Goal: Task Accomplishment & Management: Complete application form

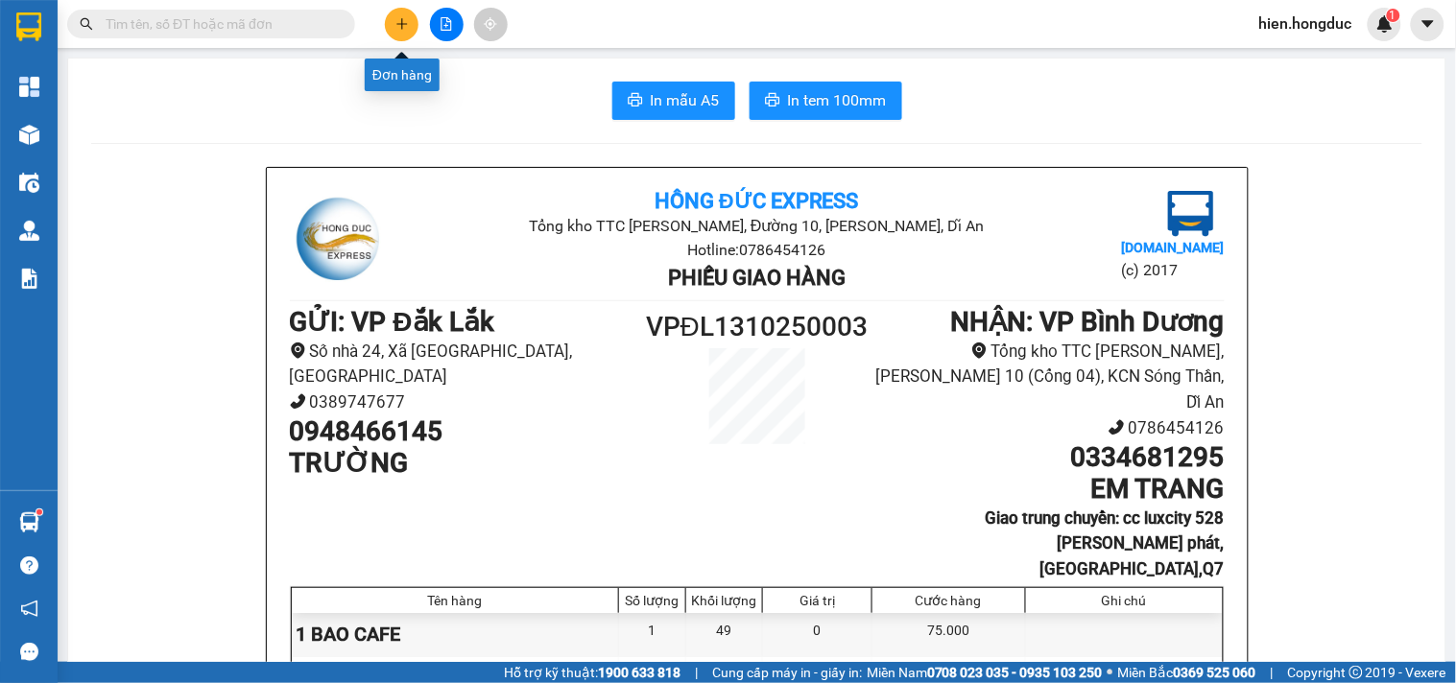
click at [401, 33] on button at bounding box center [402, 25] width 34 height 34
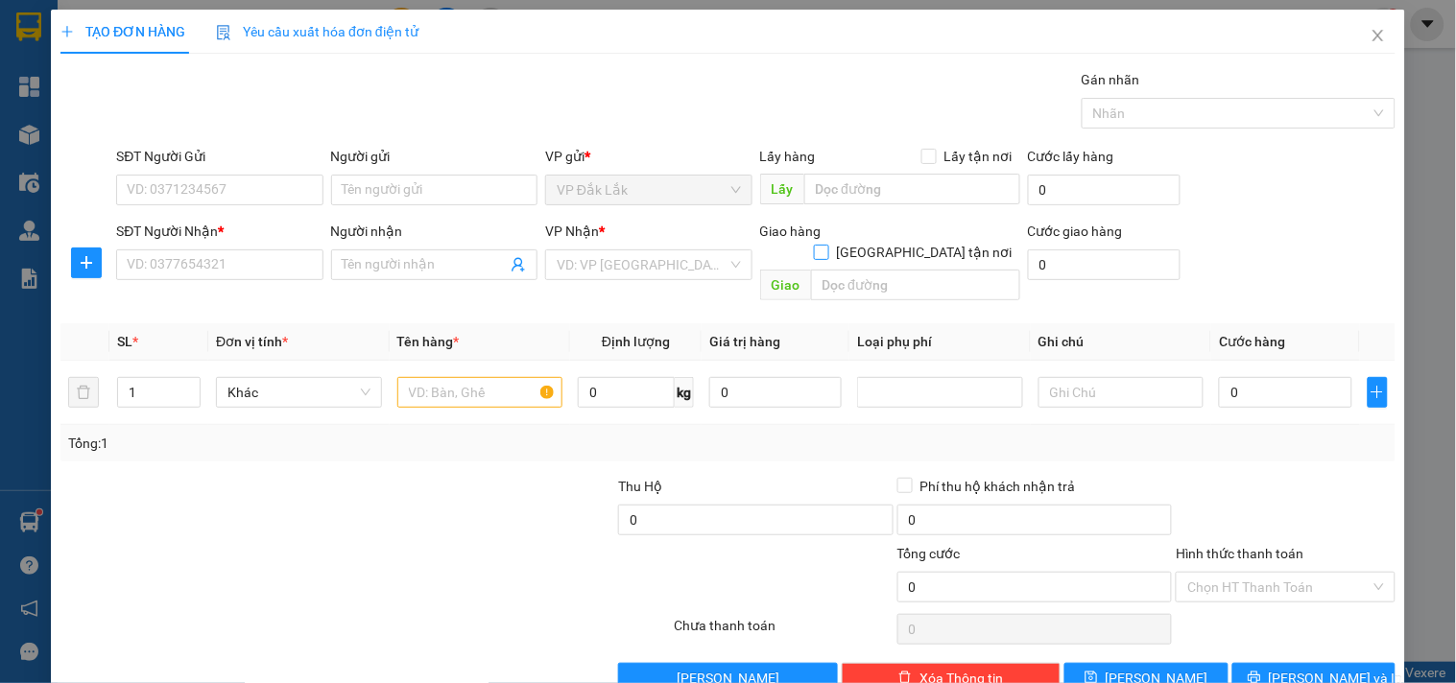
click at [827, 245] on input "[GEOGRAPHIC_DATA] tận nơi" at bounding box center [820, 251] width 13 height 13
checkbox input "true"
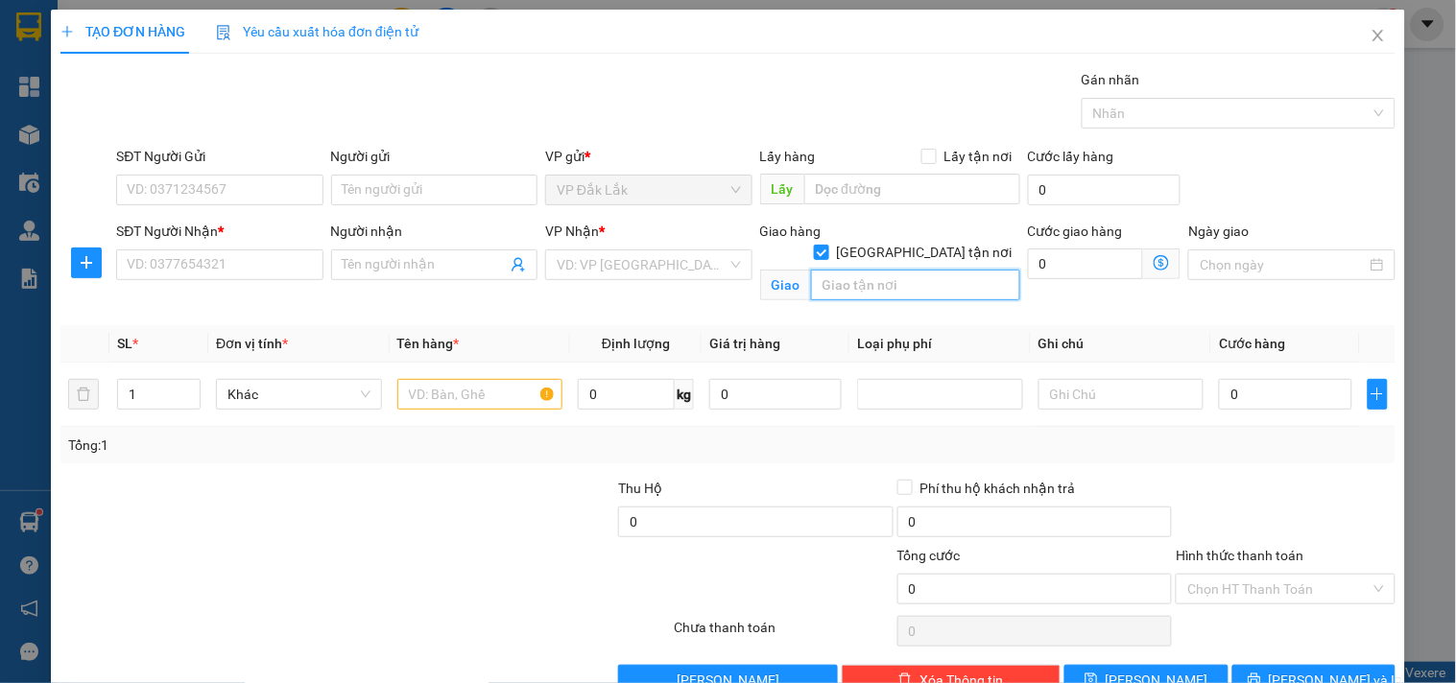
click at [885, 273] on input "text" at bounding box center [915, 285] width 209 height 31
type input "[STREET_ADDRESS],[GEOGRAPHIC_DATA],[GEOGRAPHIC_DATA] A,[GEOGRAPHIC_DATA]"
click at [188, 270] on input "SĐT Người Nhận *" at bounding box center [219, 265] width 206 height 31
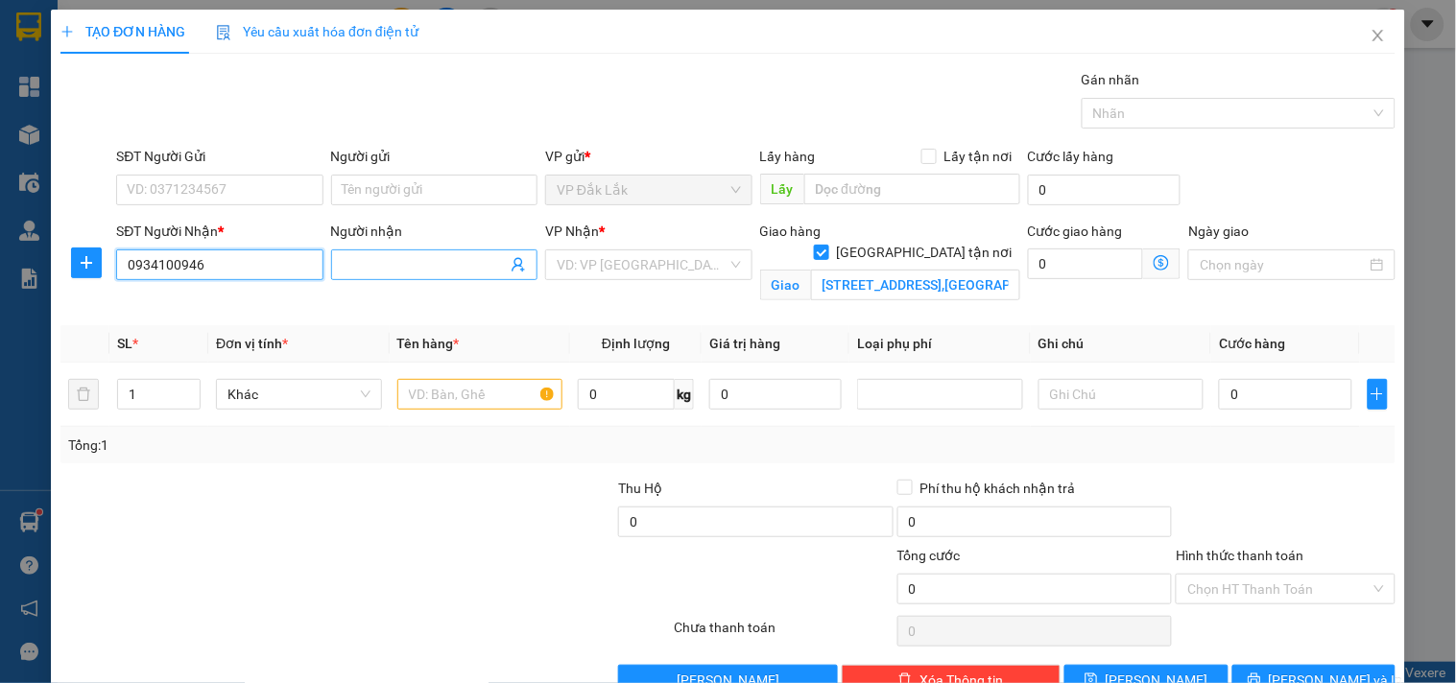
type input "0934100946"
click at [404, 263] on input "Người nhận" at bounding box center [425, 264] width 164 height 21
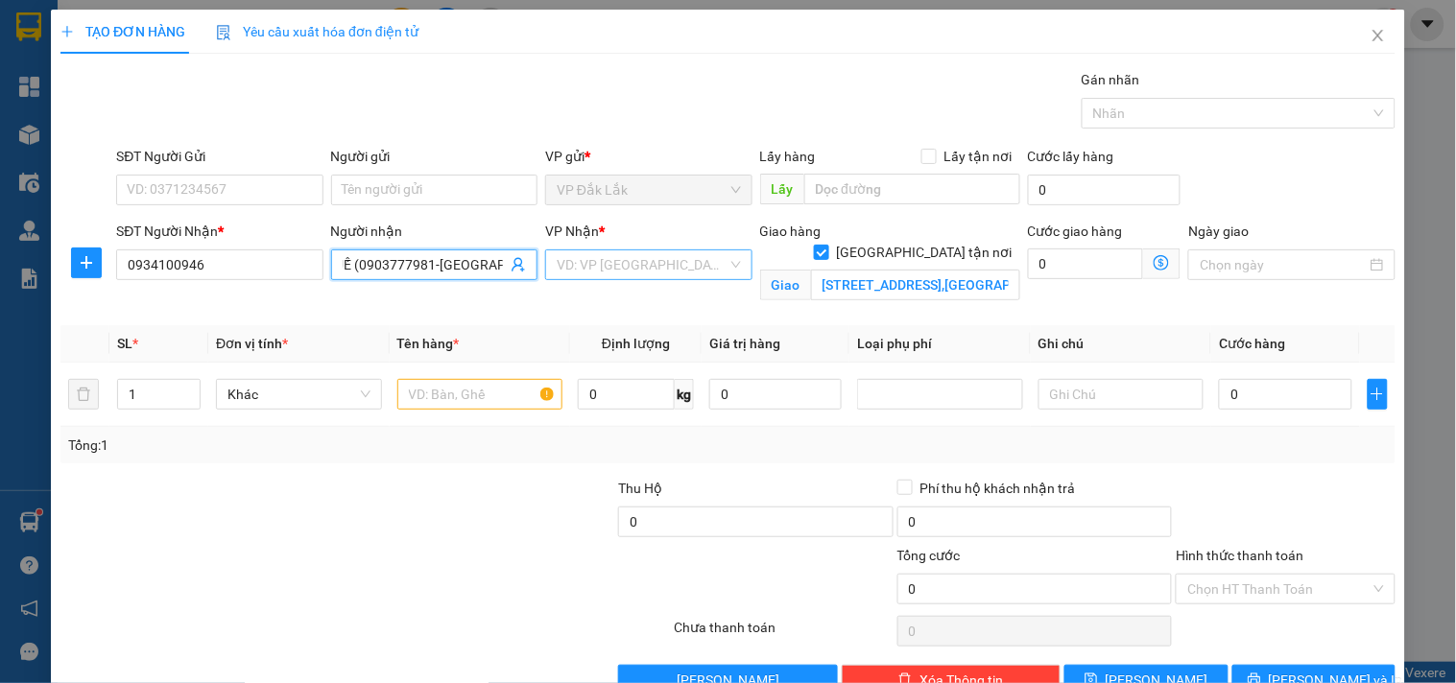
type input "CHỊ HUẾ (0903777981-[GEOGRAPHIC_DATA])"
click at [614, 266] on input "search" at bounding box center [642, 265] width 170 height 29
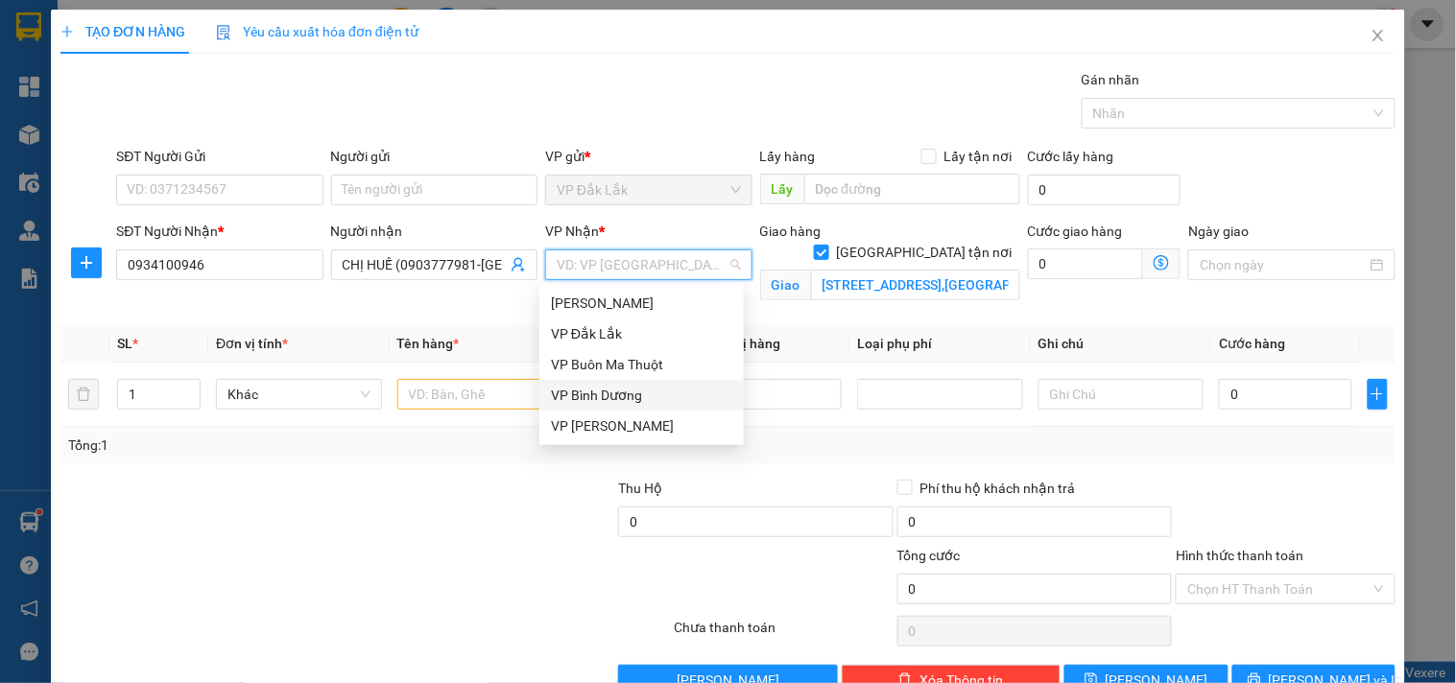
click at [615, 391] on div "VP Bình Dương" at bounding box center [641, 395] width 181 height 21
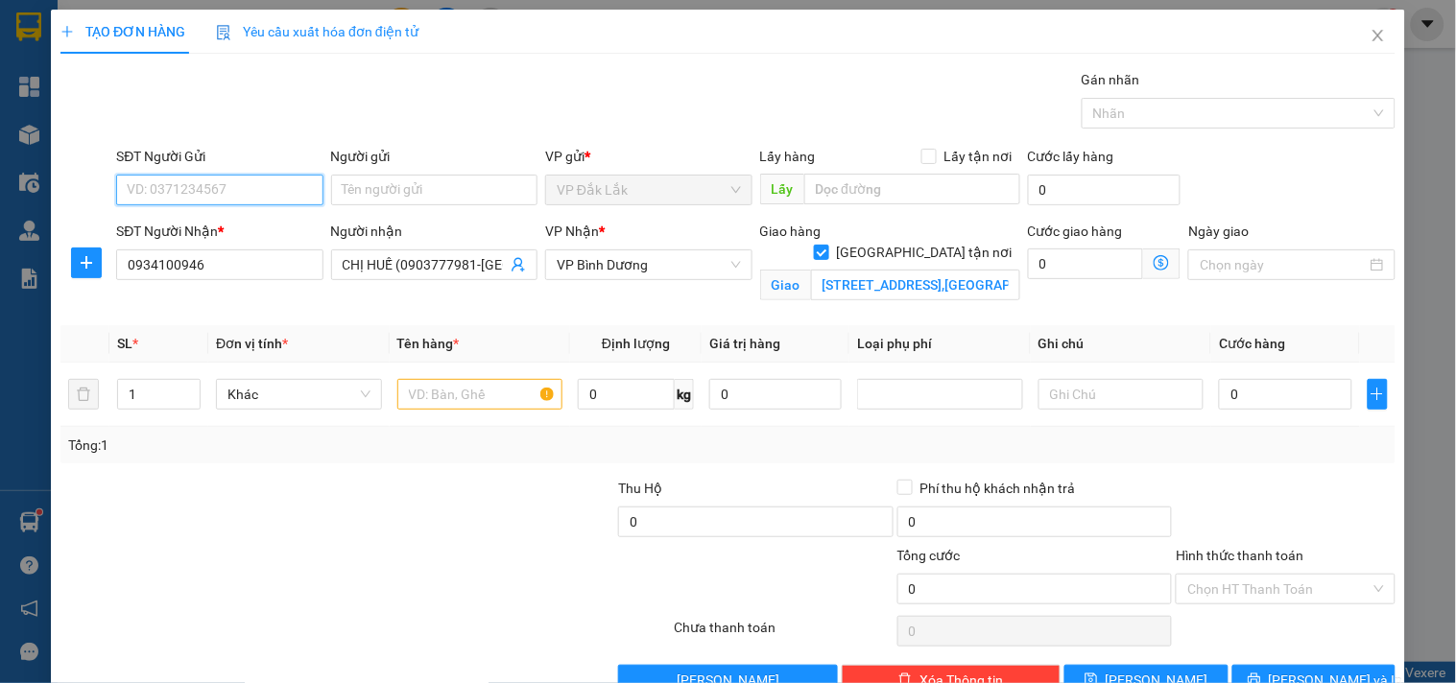
click at [166, 188] on input "SĐT Người Gửi" at bounding box center [219, 190] width 206 height 31
type input "0973591556"
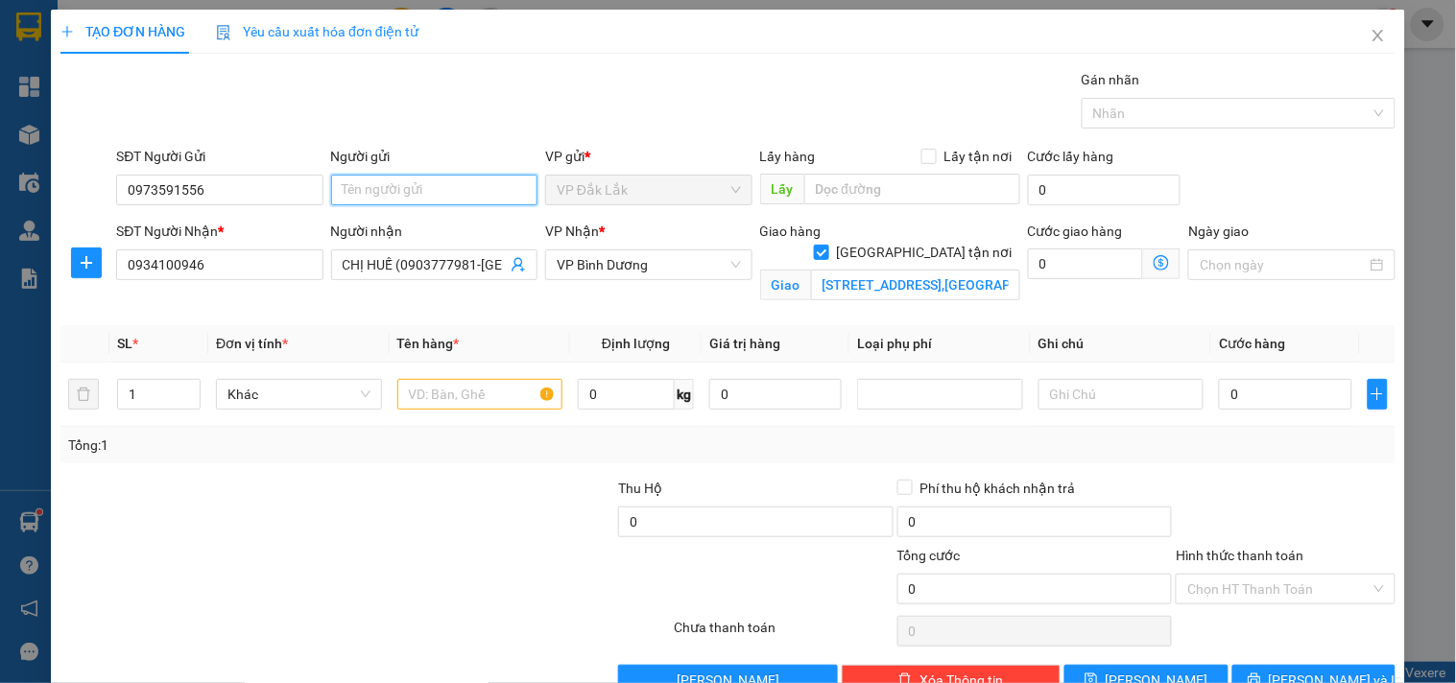
click at [414, 196] on input "Người gửi" at bounding box center [434, 190] width 206 height 31
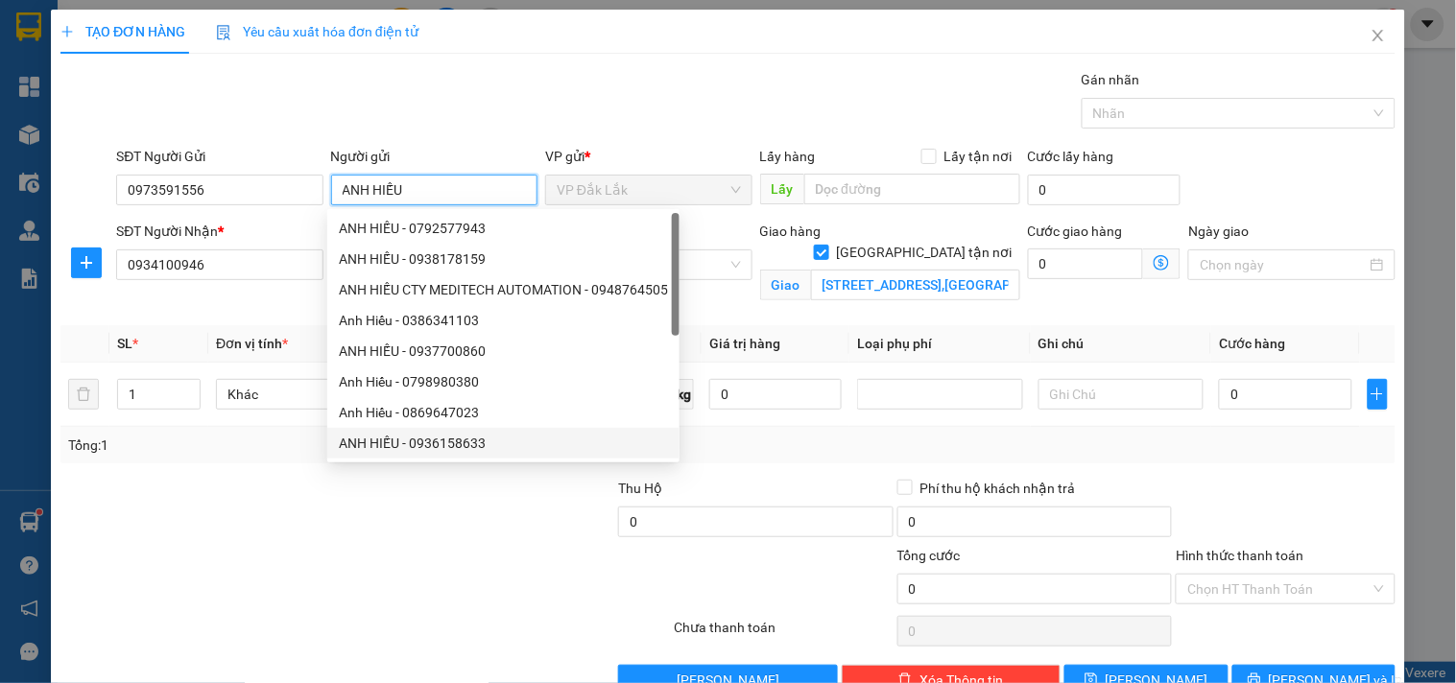
type input "ANH HIẾU"
click at [208, 580] on div at bounding box center [254, 578] width 391 height 67
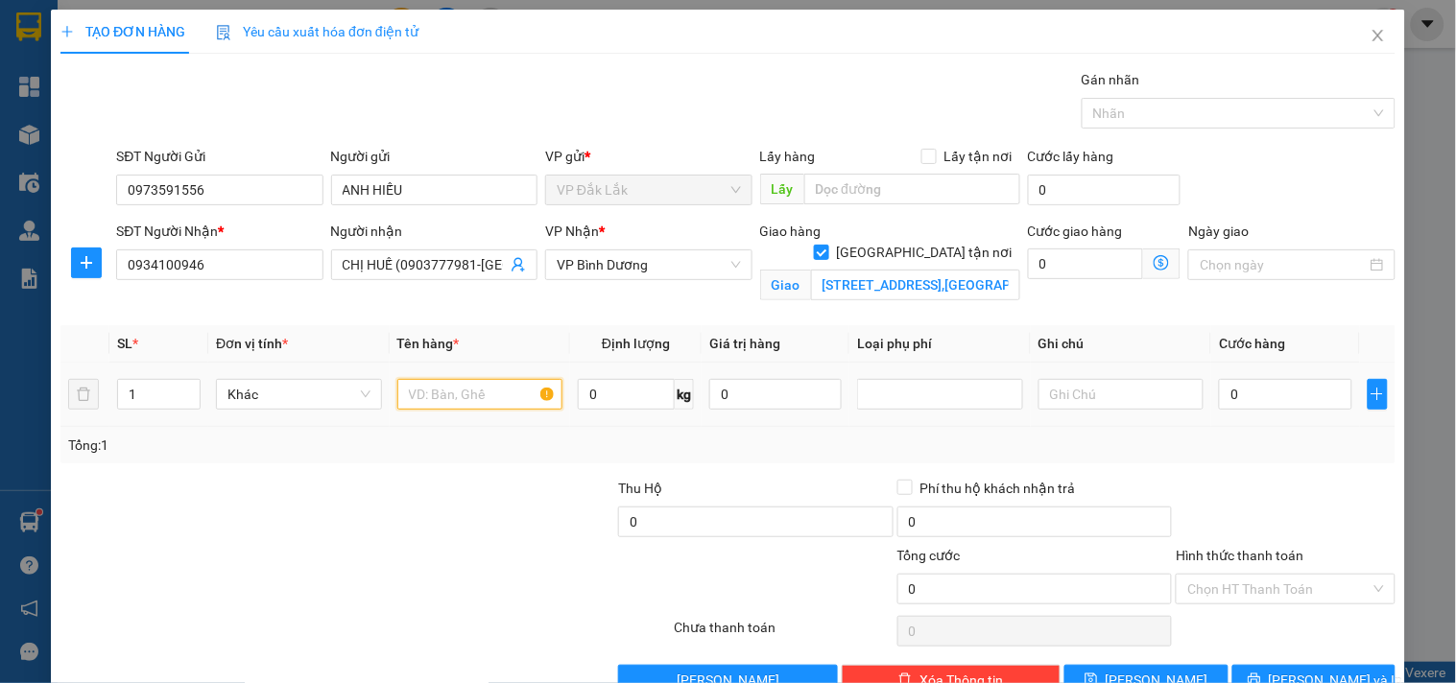
click at [417, 401] on input "text" at bounding box center [480, 394] width 166 height 31
type input "1 BAO BÁNH TÉT"
click at [627, 399] on input "0" at bounding box center [626, 394] width 97 height 31
type input "25"
click at [1111, 395] on input "text" at bounding box center [1121, 394] width 166 height 31
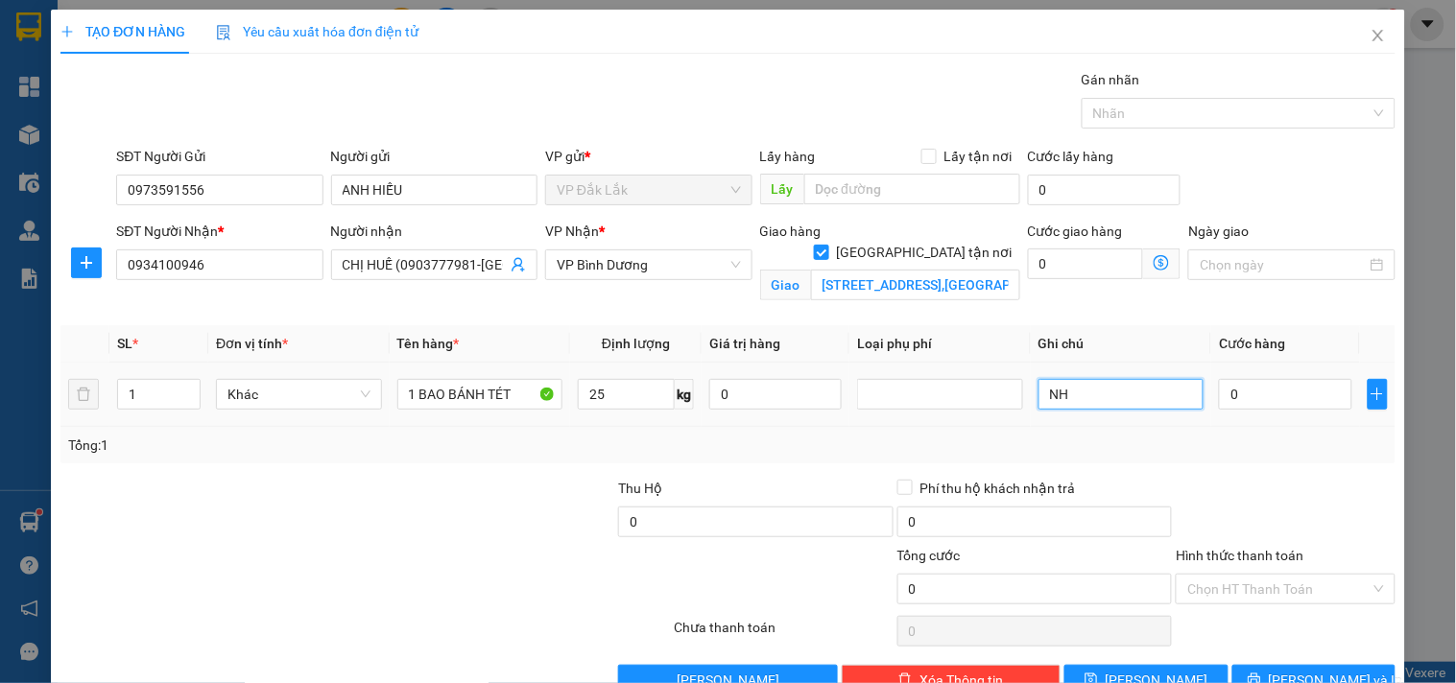
type input "N"
type input "CỐ GẮNG GIAO SỚM"
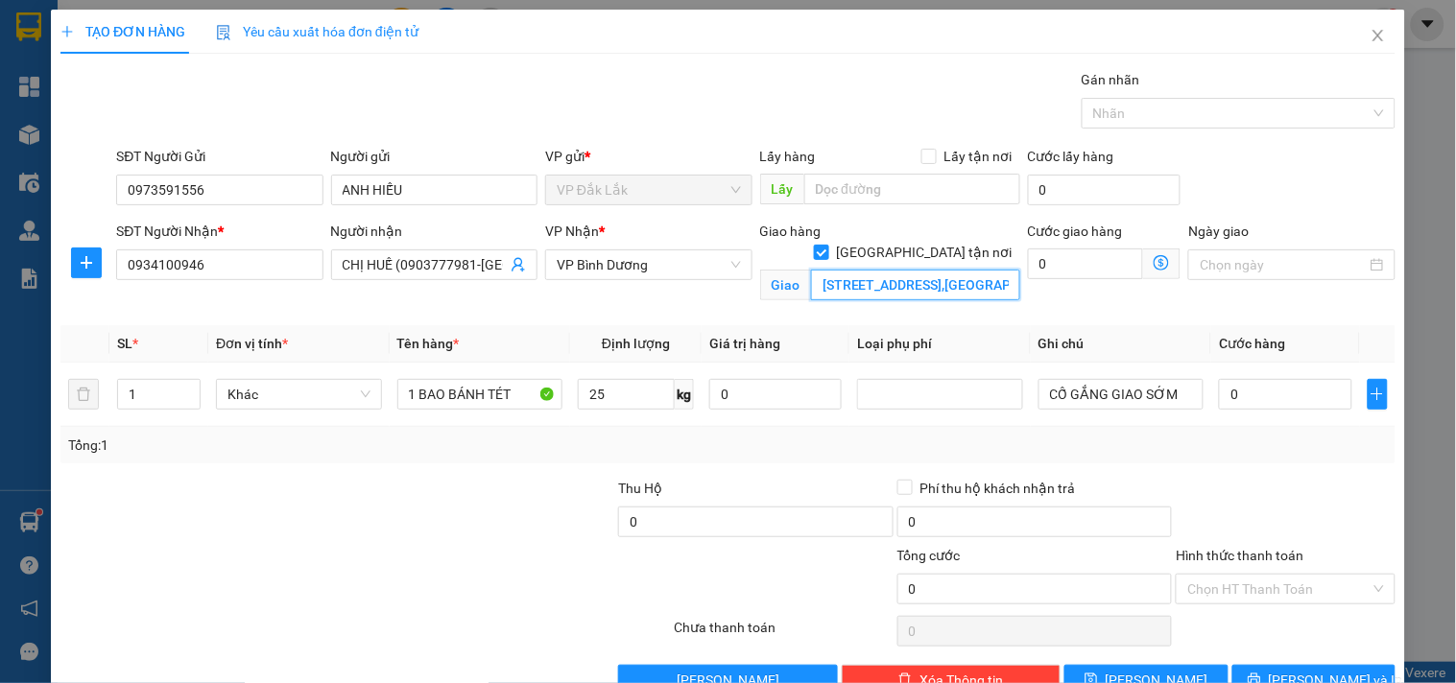
click at [871, 270] on input "[STREET_ADDRESS],[GEOGRAPHIC_DATA],[GEOGRAPHIC_DATA] A,[GEOGRAPHIC_DATA]" at bounding box center [915, 285] width 209 height 31
click at [1073, 267] on input "0" at bounding box center [1086, 264] width 116 height 31
type input "1"
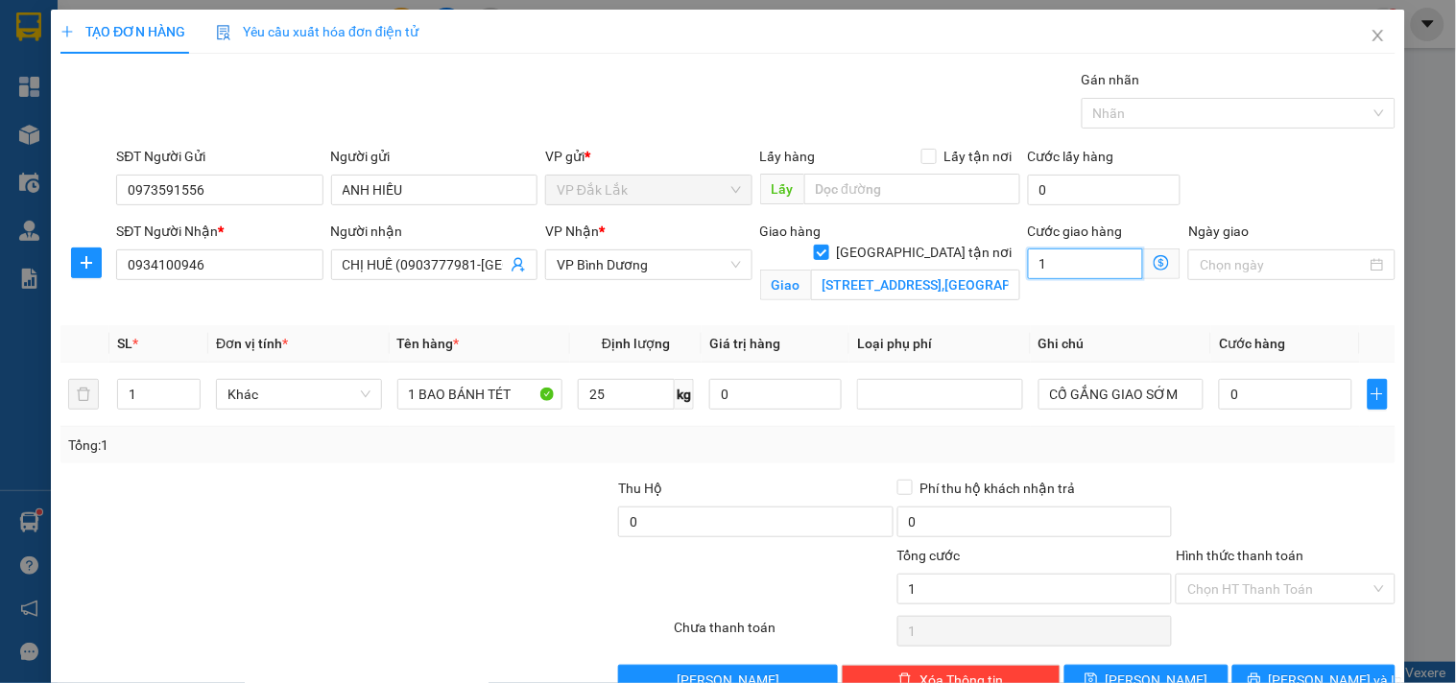
type input "12"
type input "120"
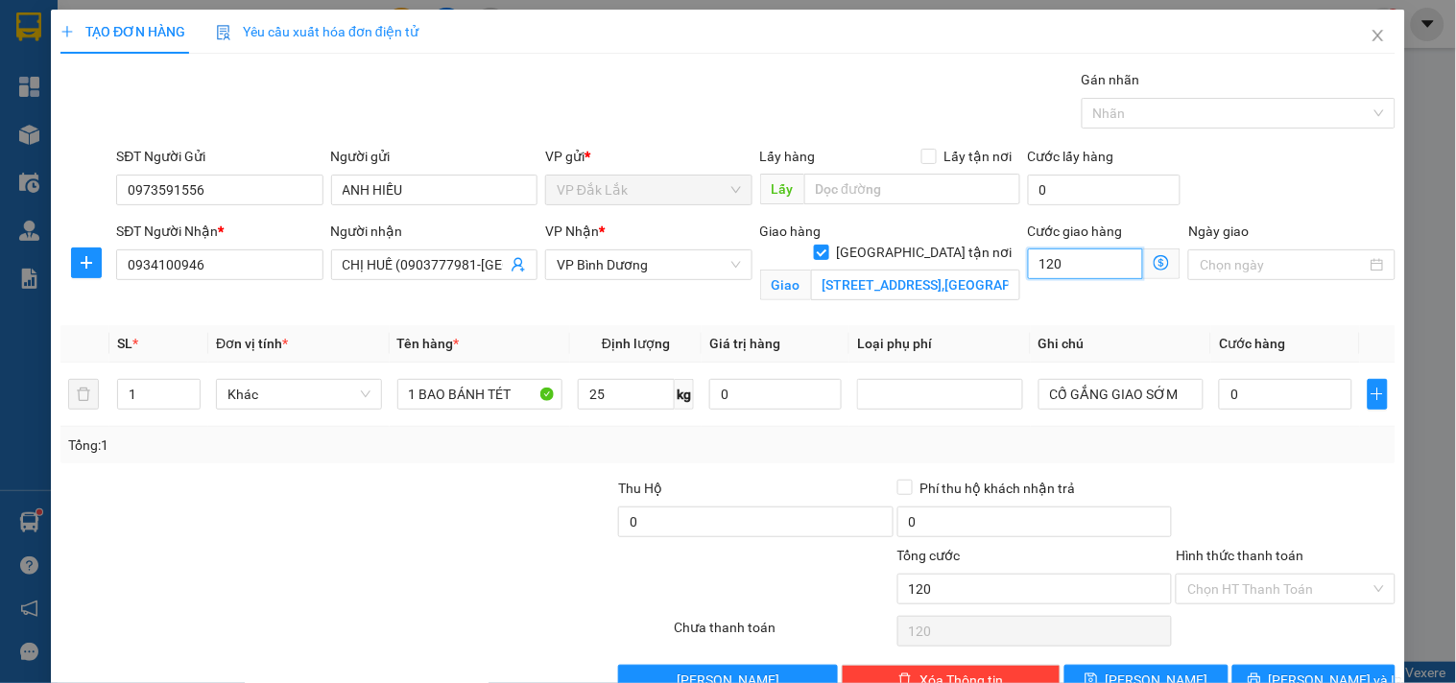
type input "1.200"
type input "12.000"
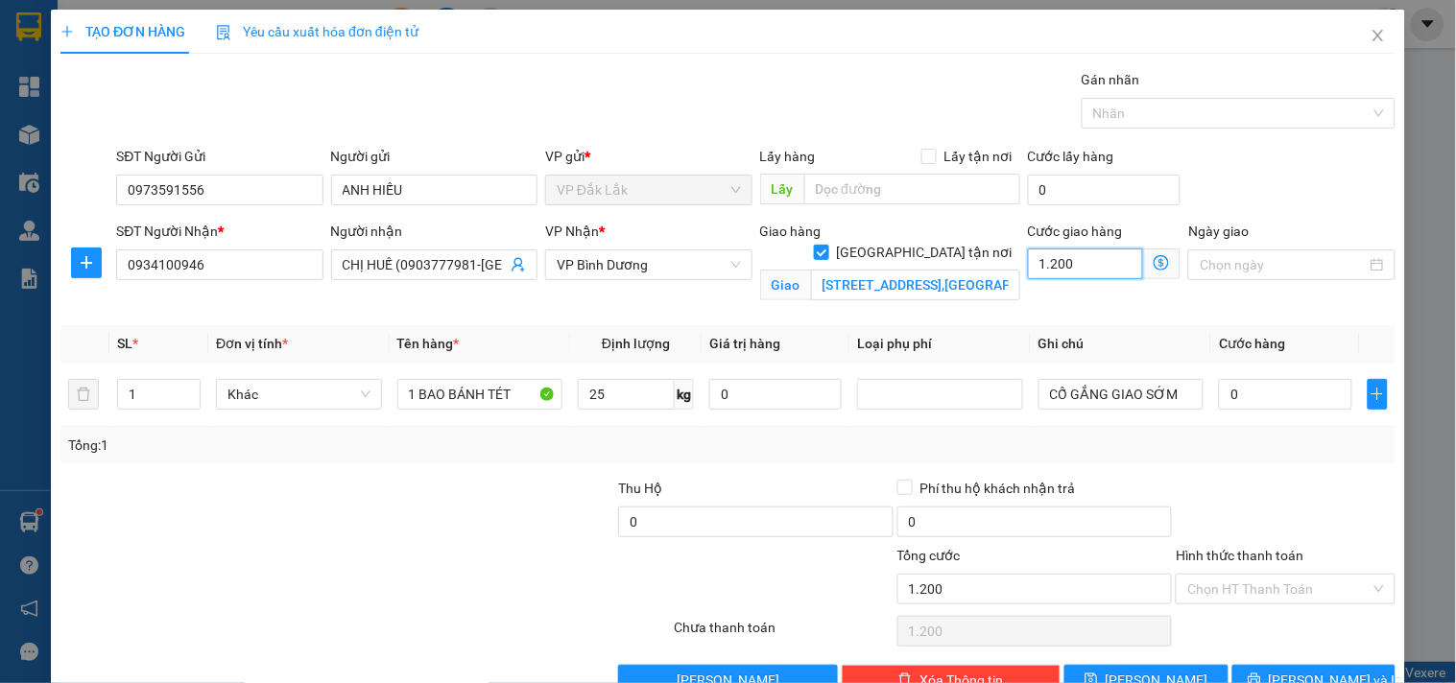
type input "12.000"
type input "120.000"
click at [1277, 398] on input "0" at bounding box center [1285, 394] width 132 height 31
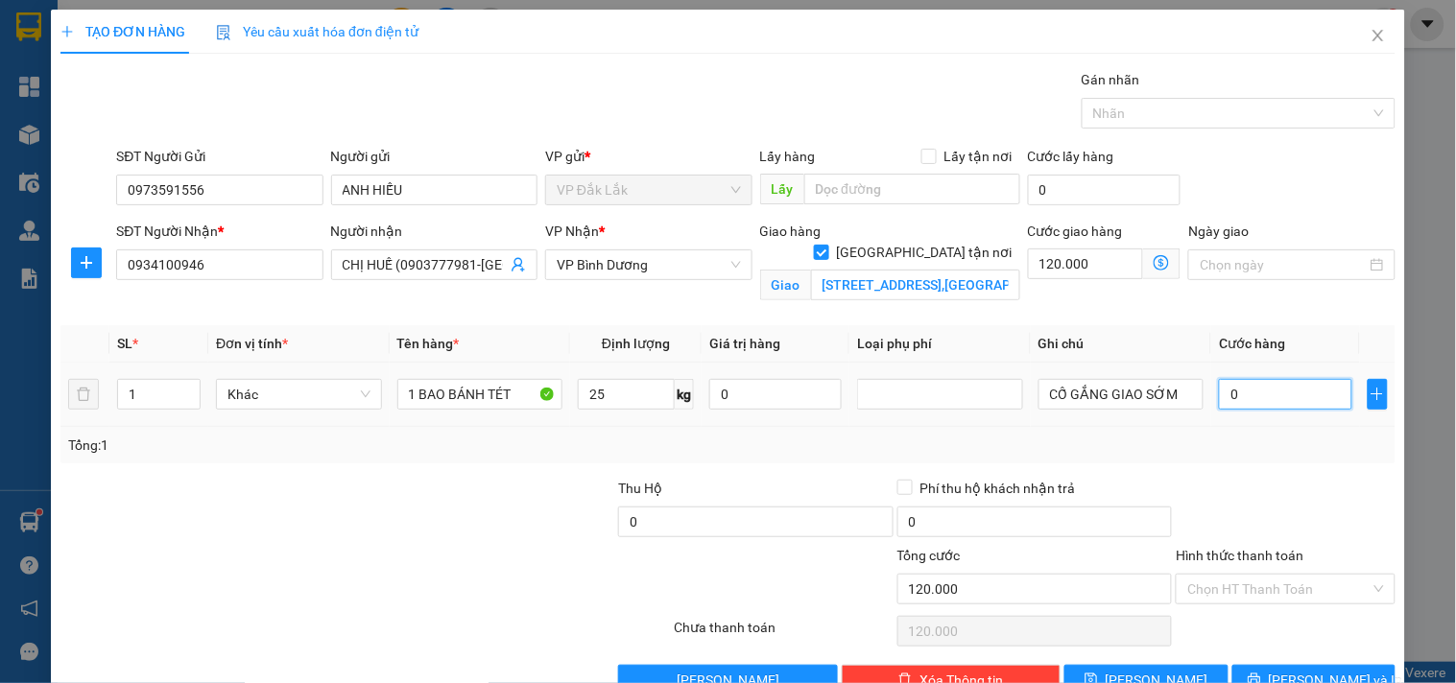
type input "5"
type input "120.005"
type input "50"
type input "120.050"
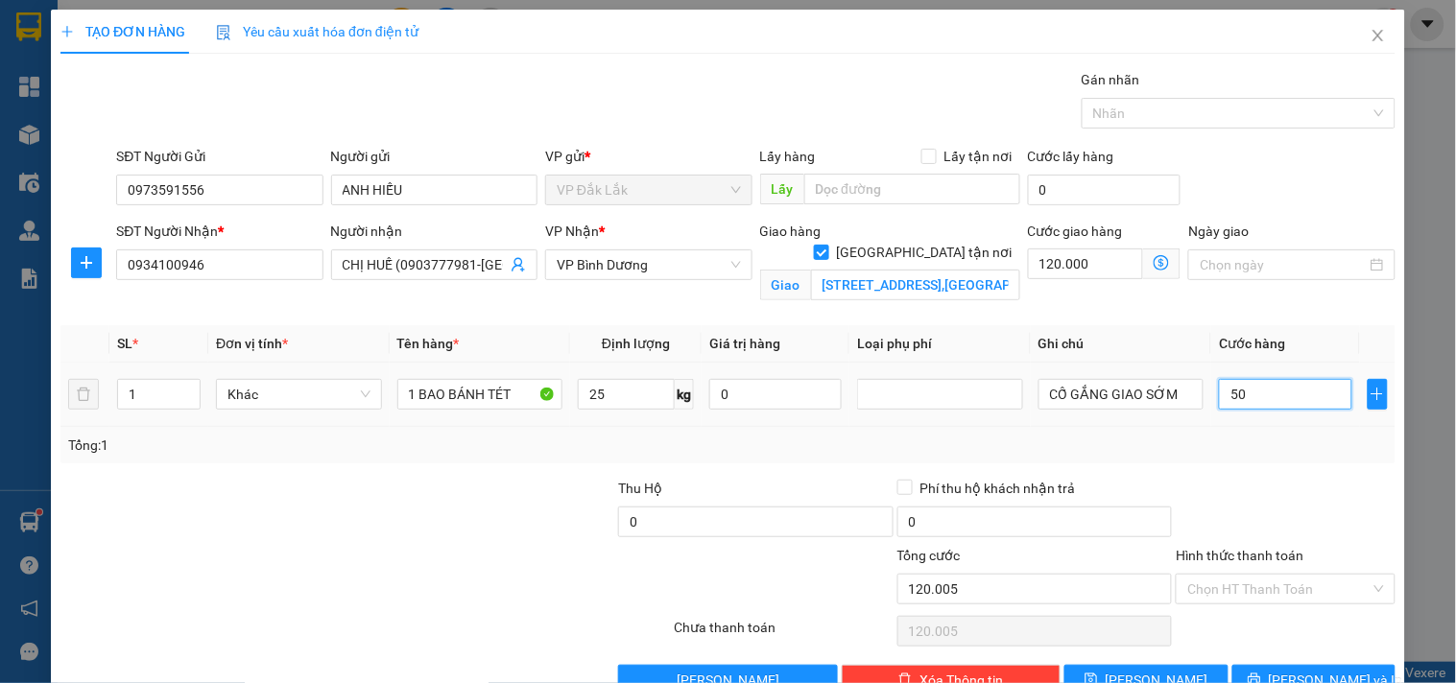
type input "120.050"
type input "500"
type input "120.500"
type input "5.000"
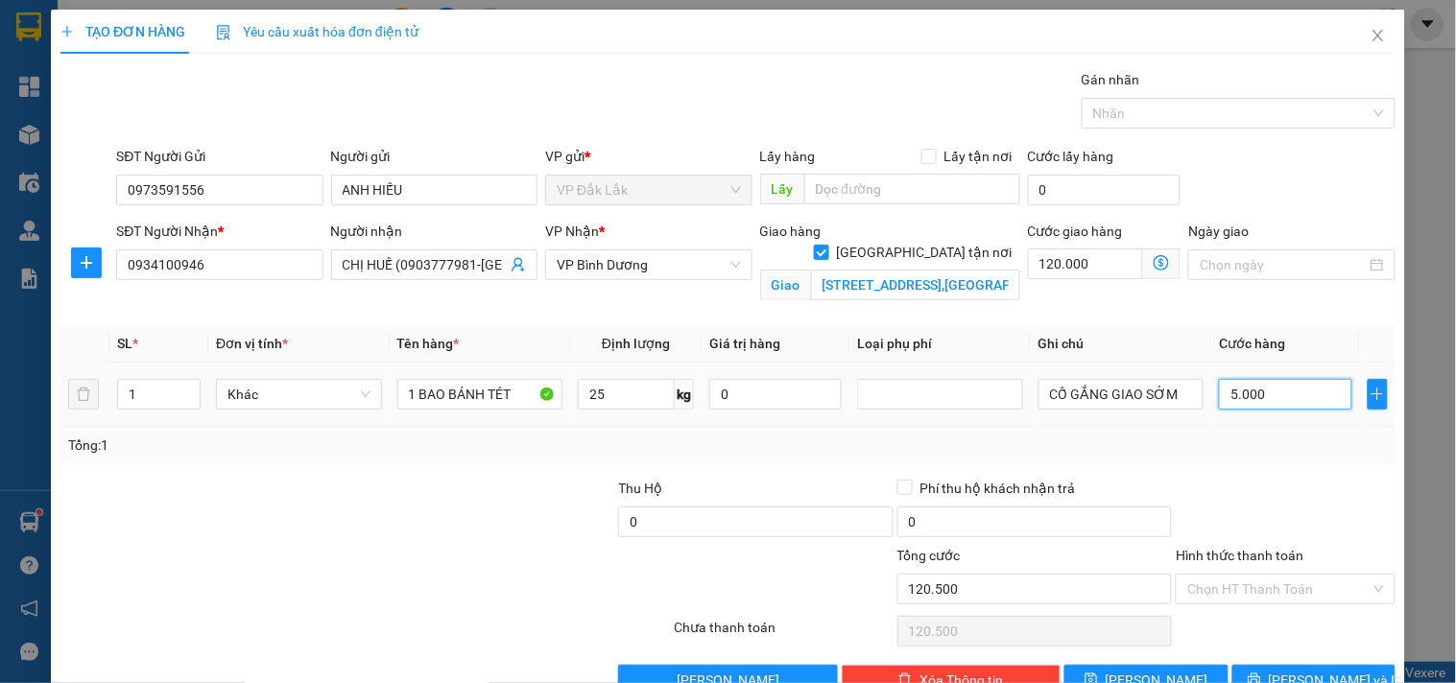
type input "125.000"
type input "50.000"
type input "170.000"
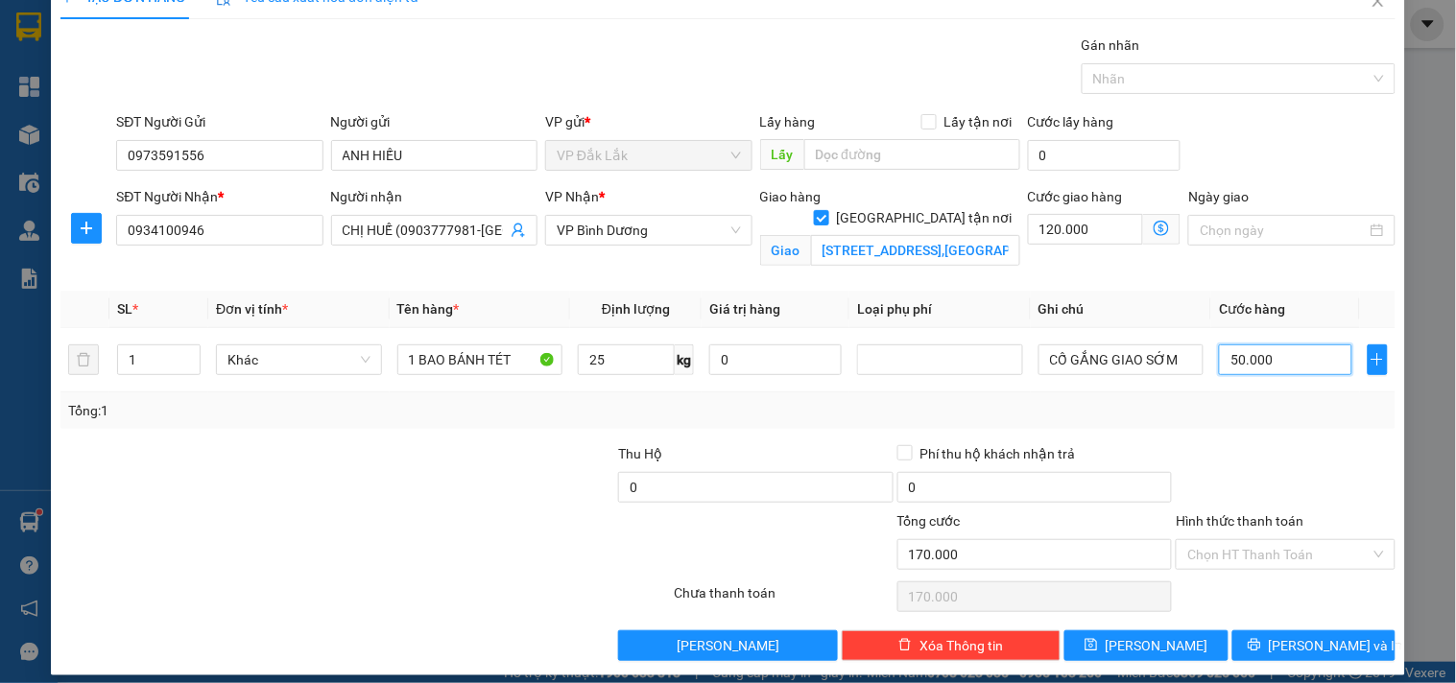
scroll to position [50, 0]
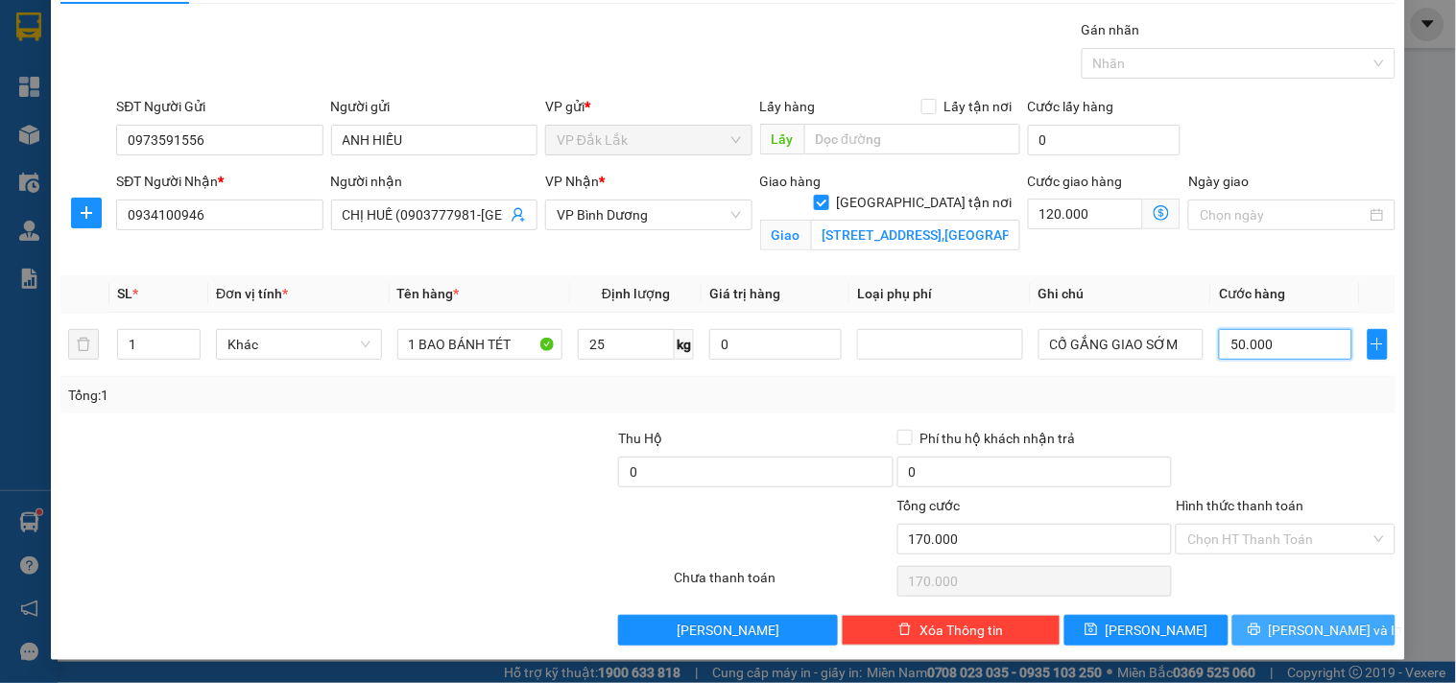
type input "50.000"
click at [1313, 629] on span "[PERSON_NAME] và In" at bounding box center [1336, 630] width 134 height 21
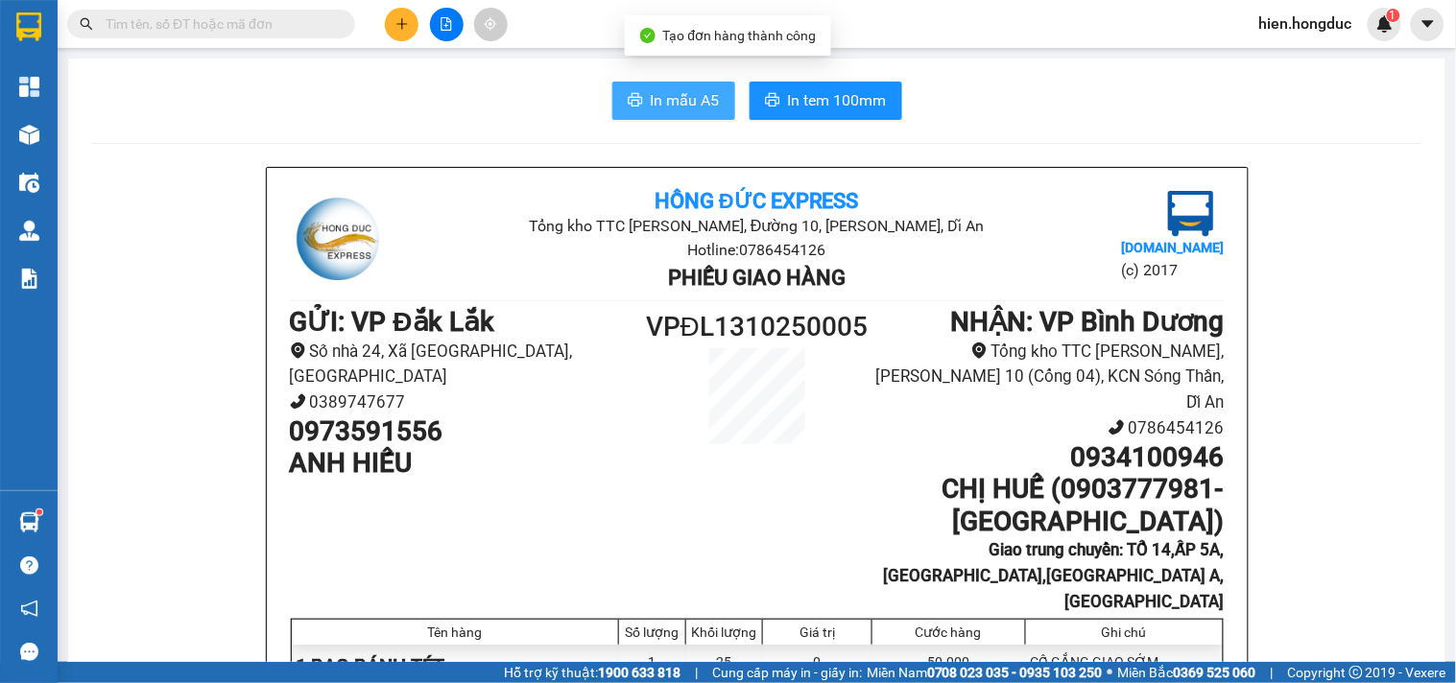
click at [617, 107] on button "In mẫu A5" at bounding box center [673, 101] width 123 height 38
click at [656, 93] on span "In mẫu A5" at bounding box center [685, 100] width 69 height 24
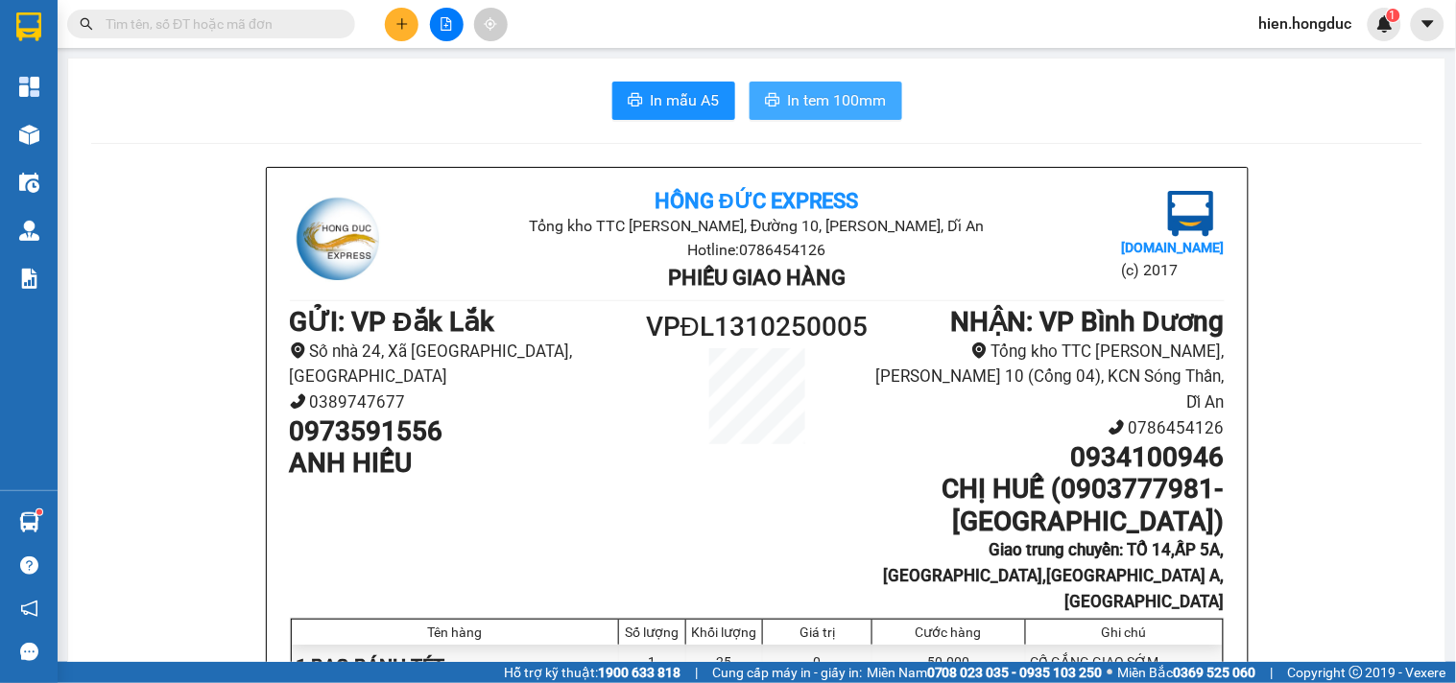
click at [791, 94] on span "In tem 100mm" at bounding box center [837, 100] width 99 height 24
click at [400, 27] on icon "plus" at bounding box center [401, 23] width 13 height 13
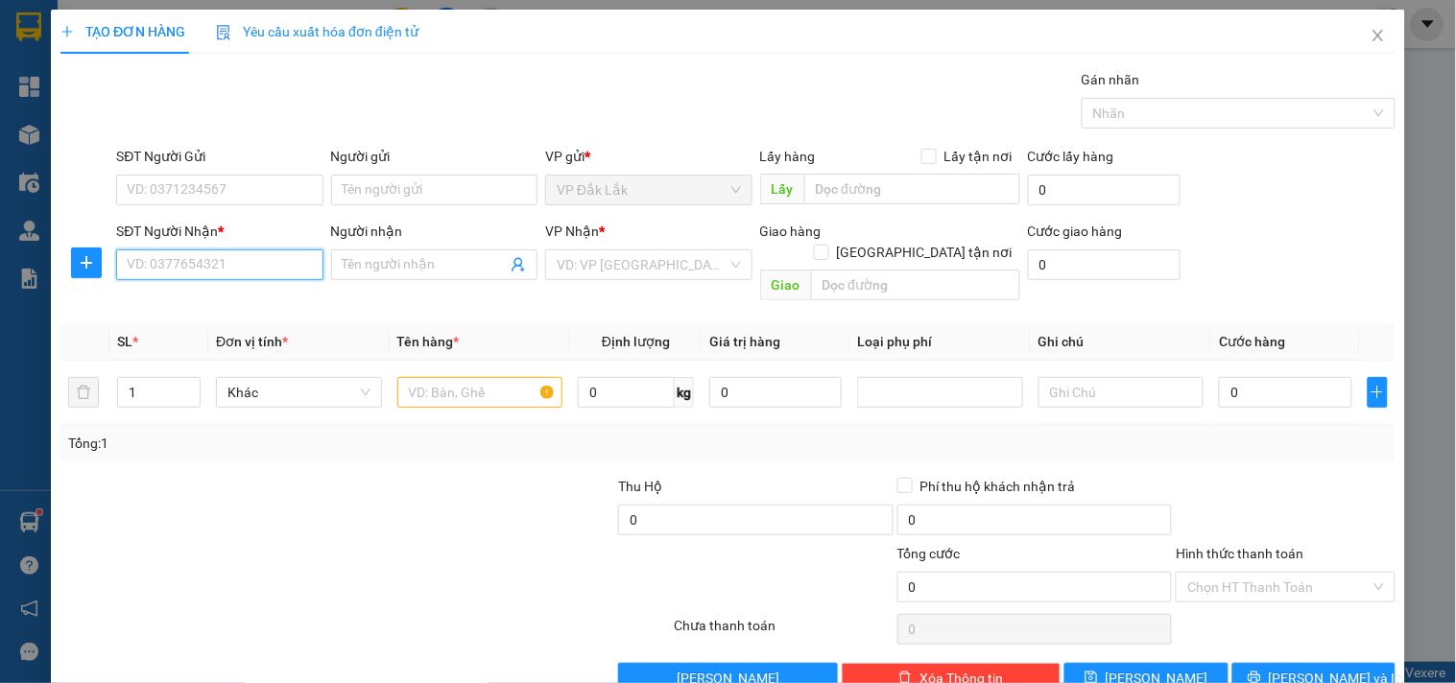
click at [240, 267] on input "SĐT Người Nhận *" at bounding box center [219, 265] width 206 height 31
click at [251, 293] on div "0985431929 - [PERSON_NAME]" at bounding box center [221, 303] width 189 height 21
type input "0985431929"
type input "[PERSON_NAME]"
checkbox input "true"
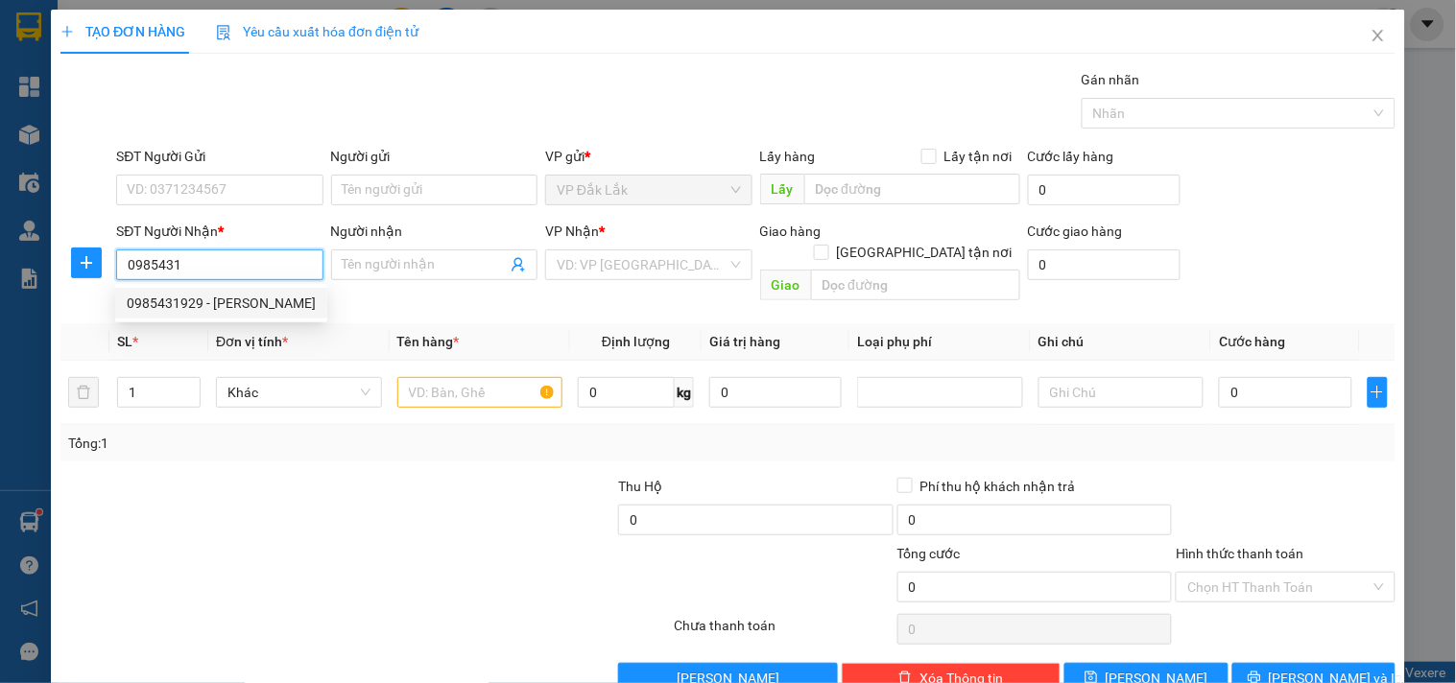
type input "25/4A ĐƯỜNG 363 ẤP MŨI LỚN 2,XÃ [GEOGRAPHIC_DATA],[GEOGRAPHIC_DATA]"
type input "330.000"
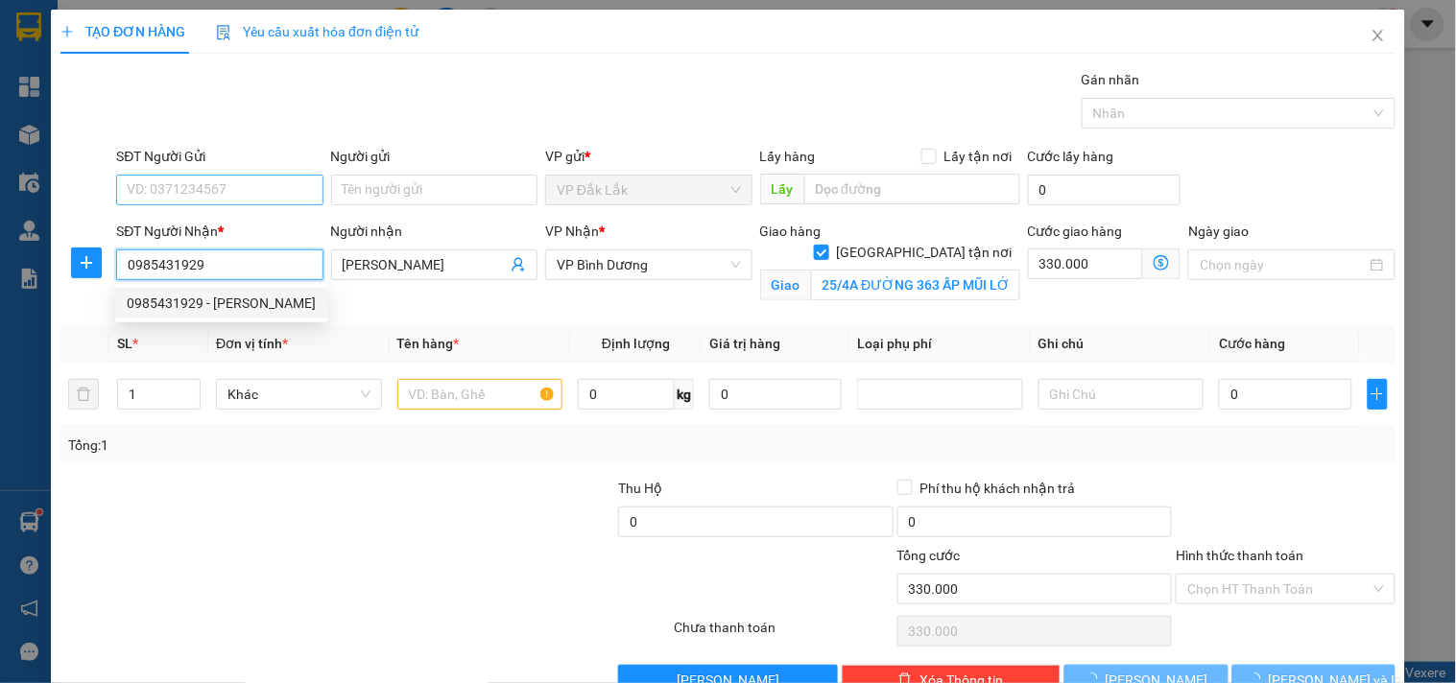
type input "655.000"
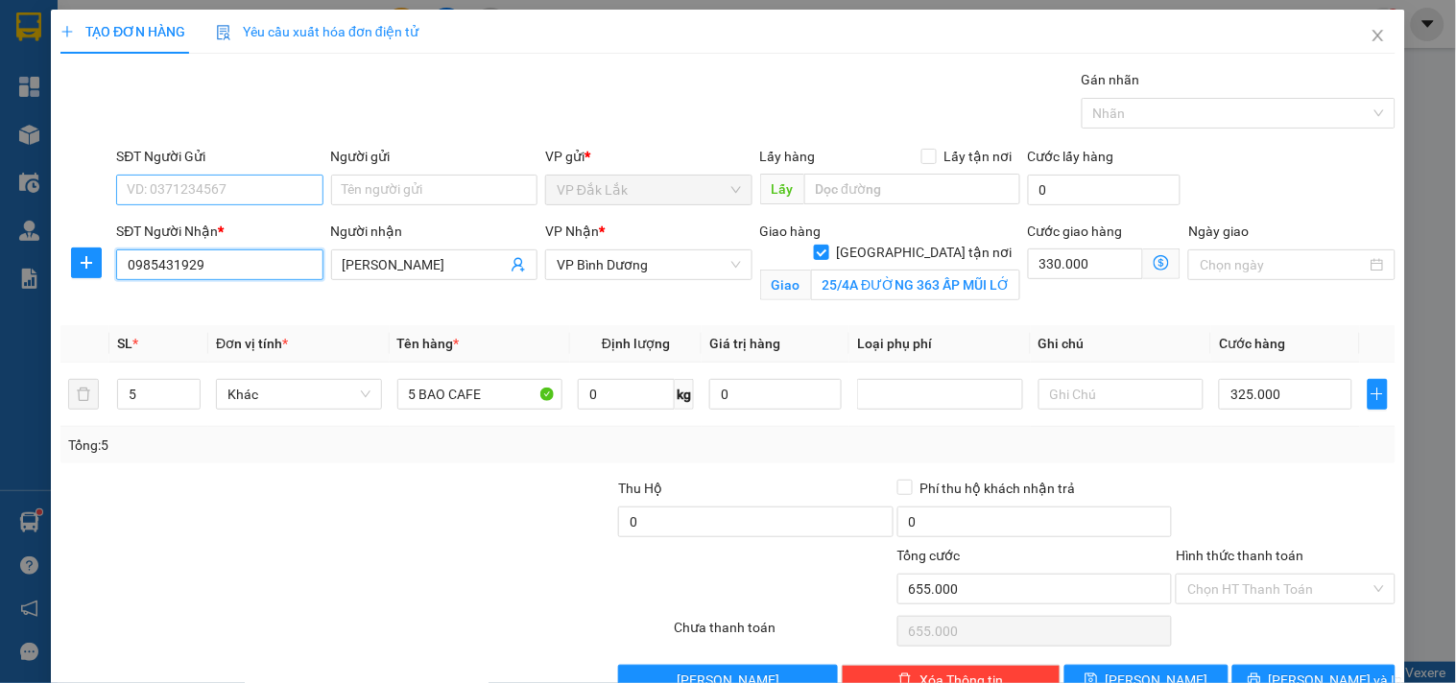
type input "0985431929"
click at [233, 193] on input "SĐT Người Gửi" at bounding box center [219, 190] width 206 height 31
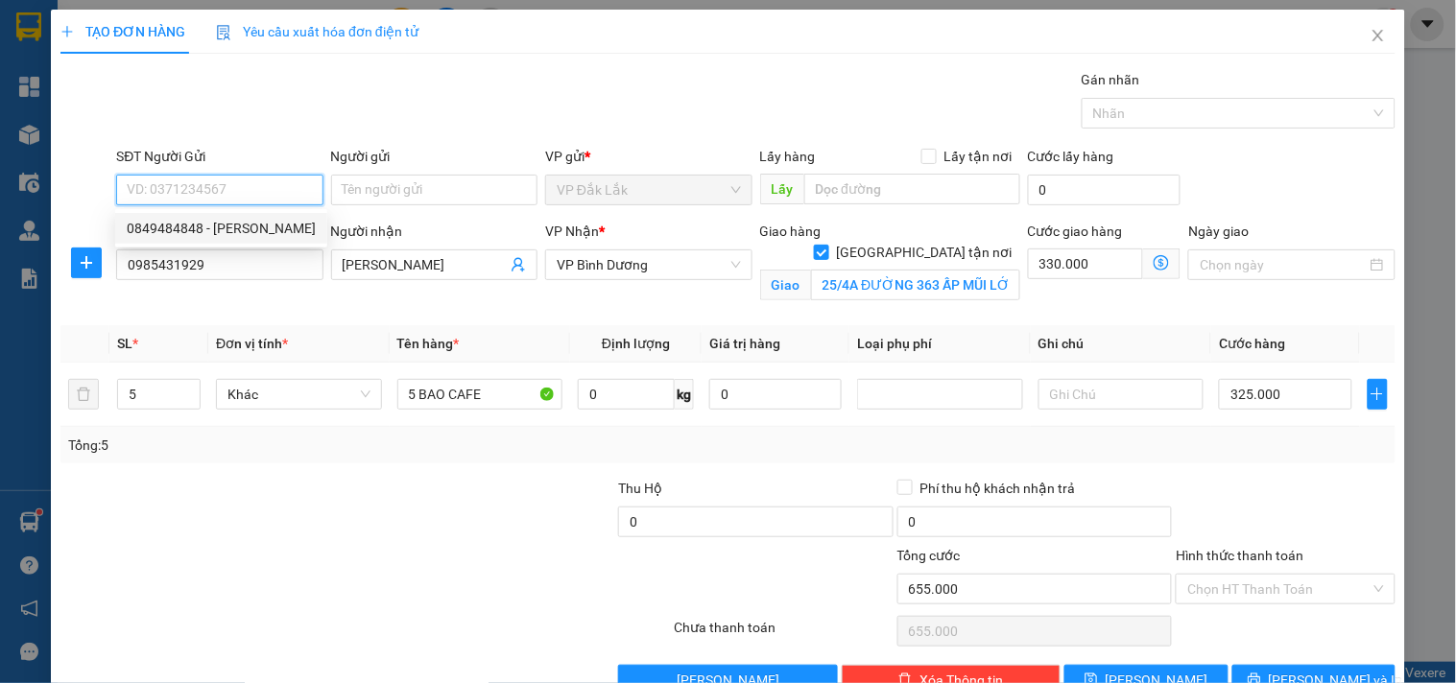
click at [255, 230] on div "0849484848 - [PERSON_NAME]" at bounding box center [221, 228] width 189 height 21
type input "0849484848"
type input "[PERSON_NAME]"
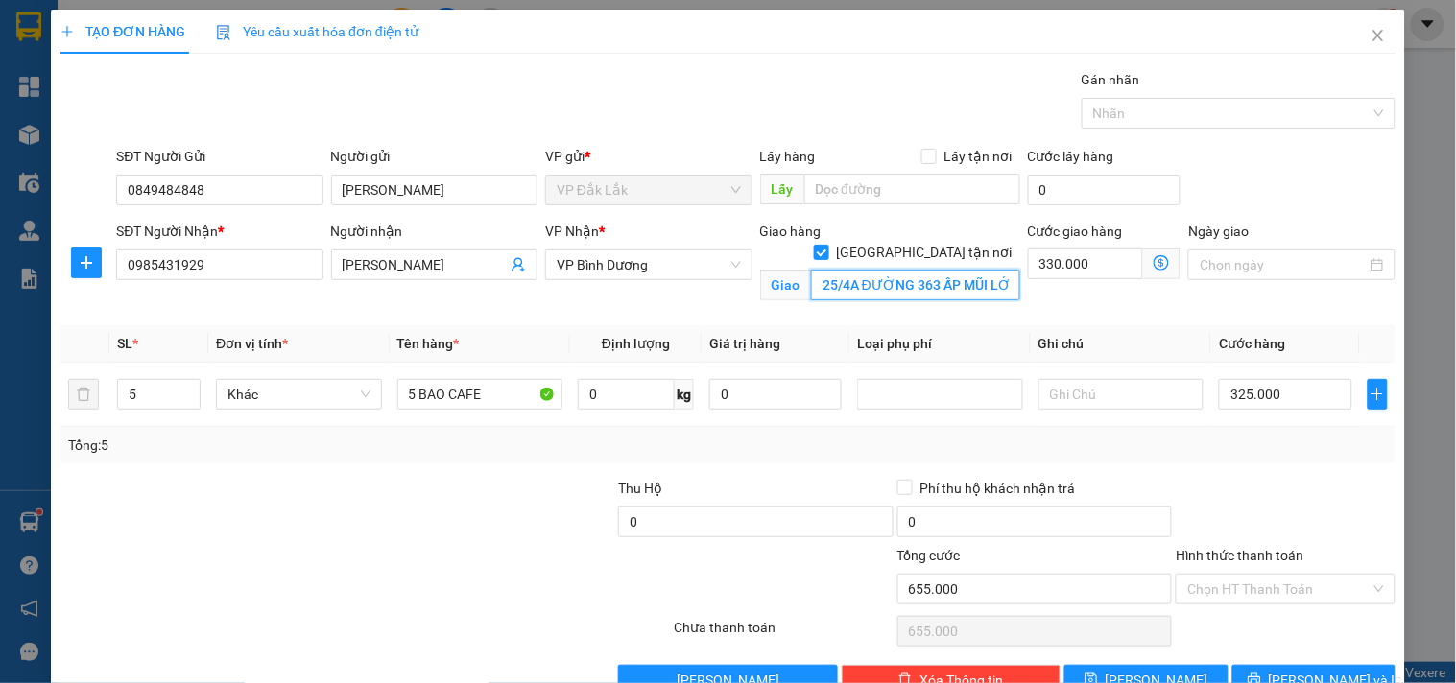
click at [865, 270] on input "25/4A ĐƯỜNG 363 ẤP MŨI LỚN 2,XÃ [GEOGRAPHIC_DATA],[GEOGRAPHIC_DATA]" at bounding box center [915, 285] width 209 height 31
click at [895, 270] on input "25/4A ĐƯỜNG 363 ẤP MŨI LỚN 2,XÃ [GEOGRAPHIC_DATA],[GEOGRAPHIC_DATA]" at bounding box center [915, 285] width 209 height 31
click at [634, 405] on input "0" at bounding box center [626, 394] width 97 height 31
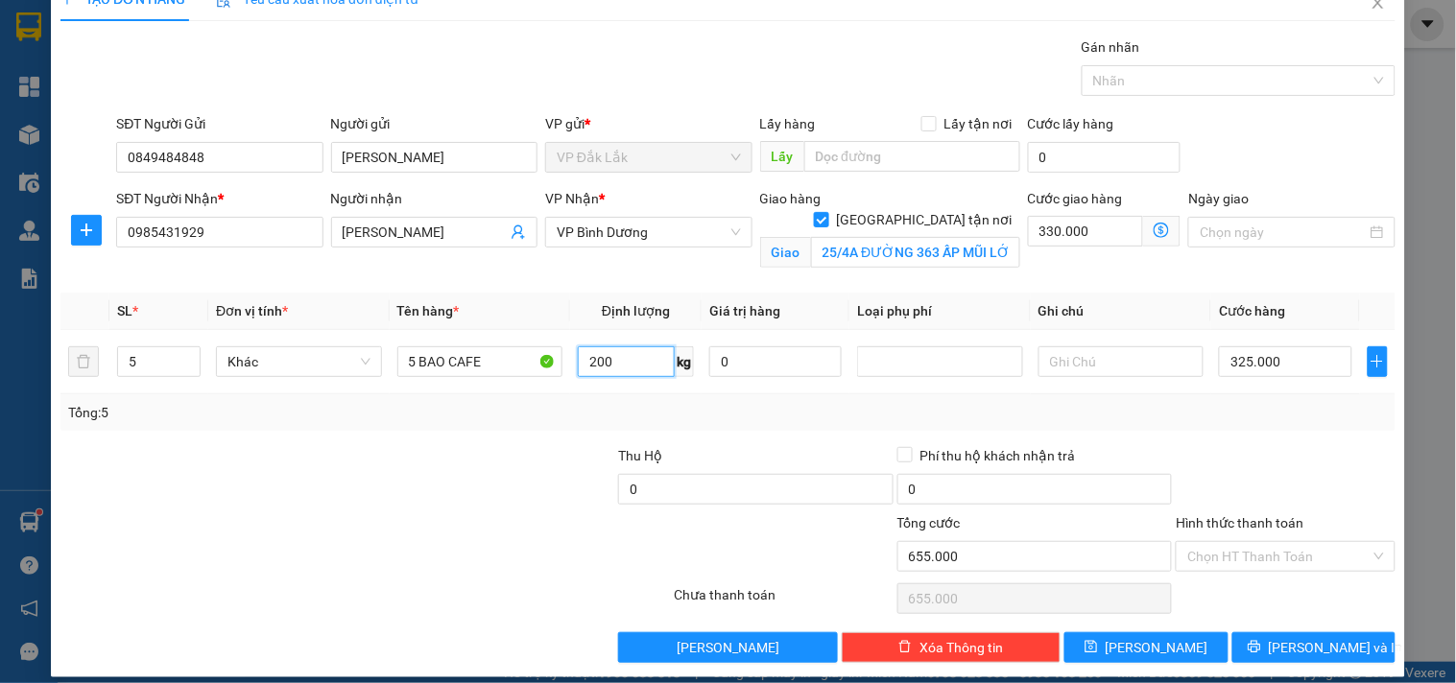
scroll to position [50, 0]
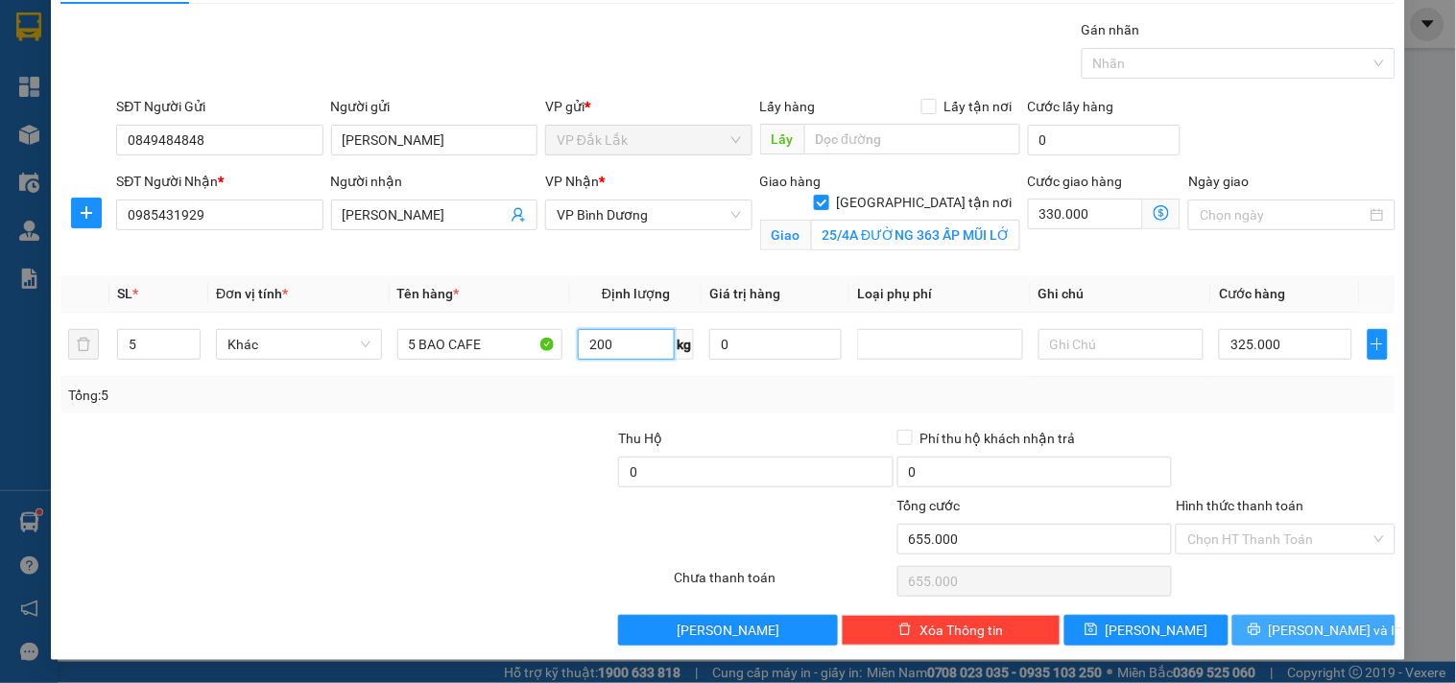
type input "200"
click at [1281, 633] on button "[PERSON_NAME] và In" at bounding box center [1313, 630] width 163 height 31
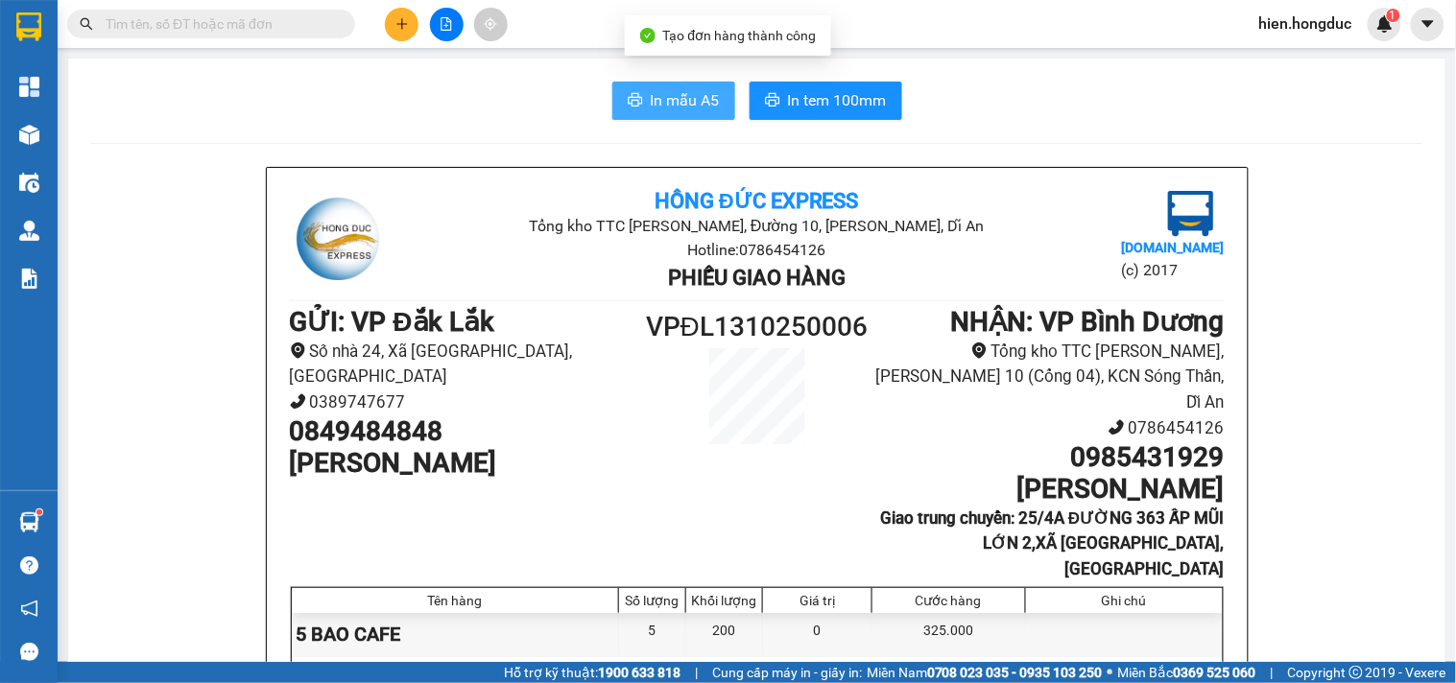
click at [673, 111] on button "In mẫu A5" at bounding box center [673, 101] width 123 height 38
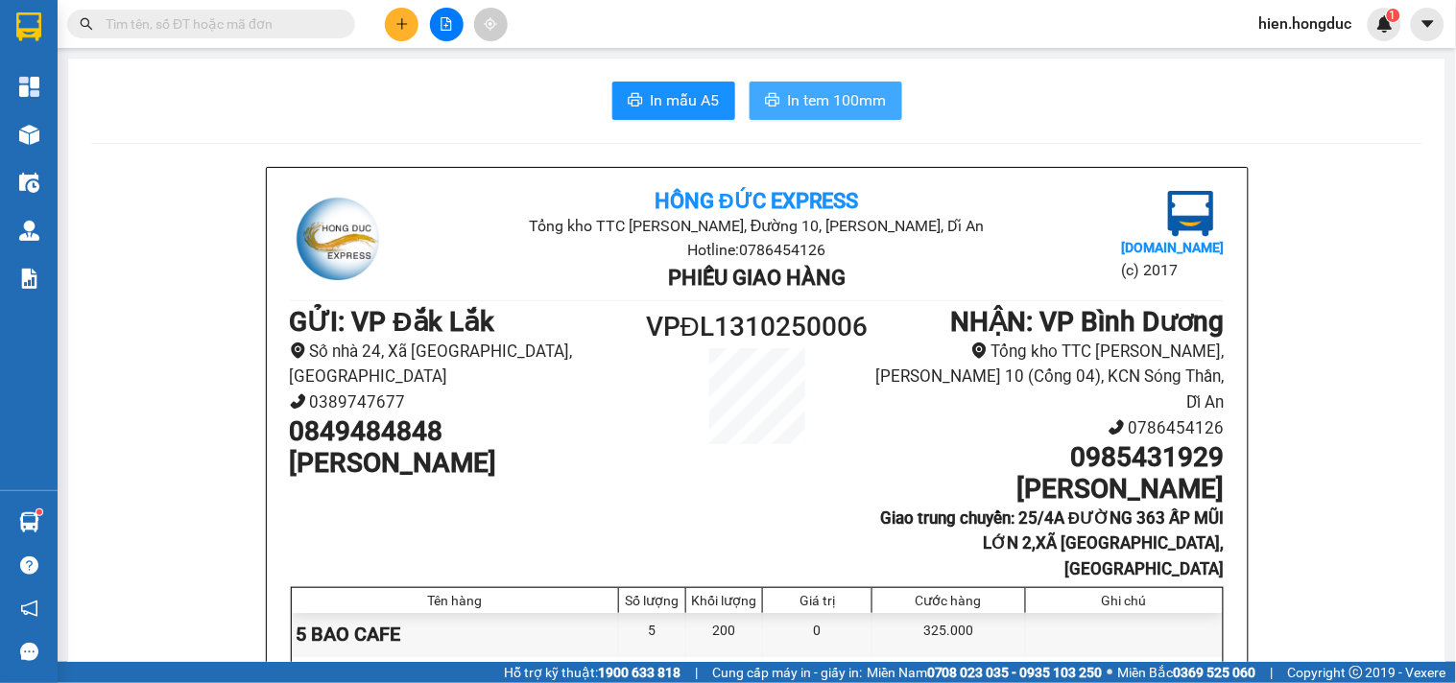
click at [818, 106] on span "In tem 100mm" at bounding box center [837, 100] width 99 height 24
click at [194, 32] on input "text" at bounding box center [219, 23] width 227 height 21
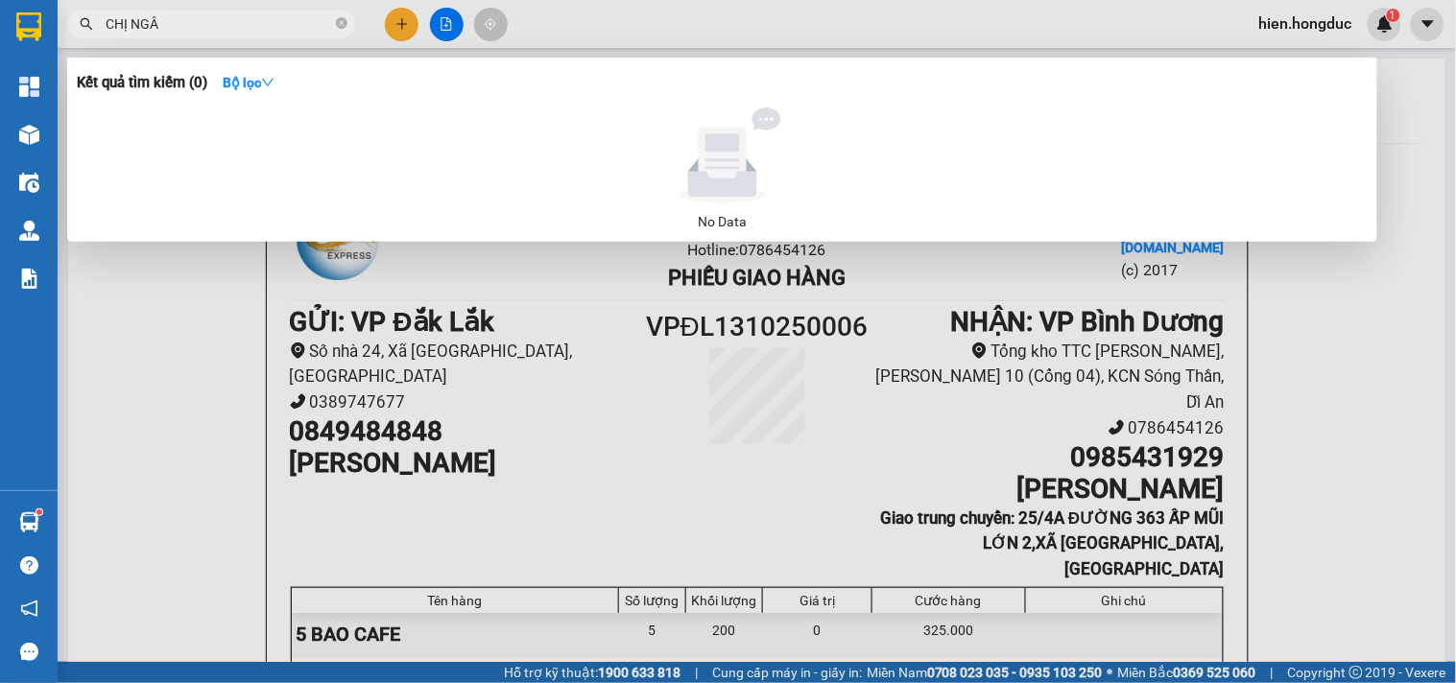
type input "CHỊ [PERSON_NAME]"
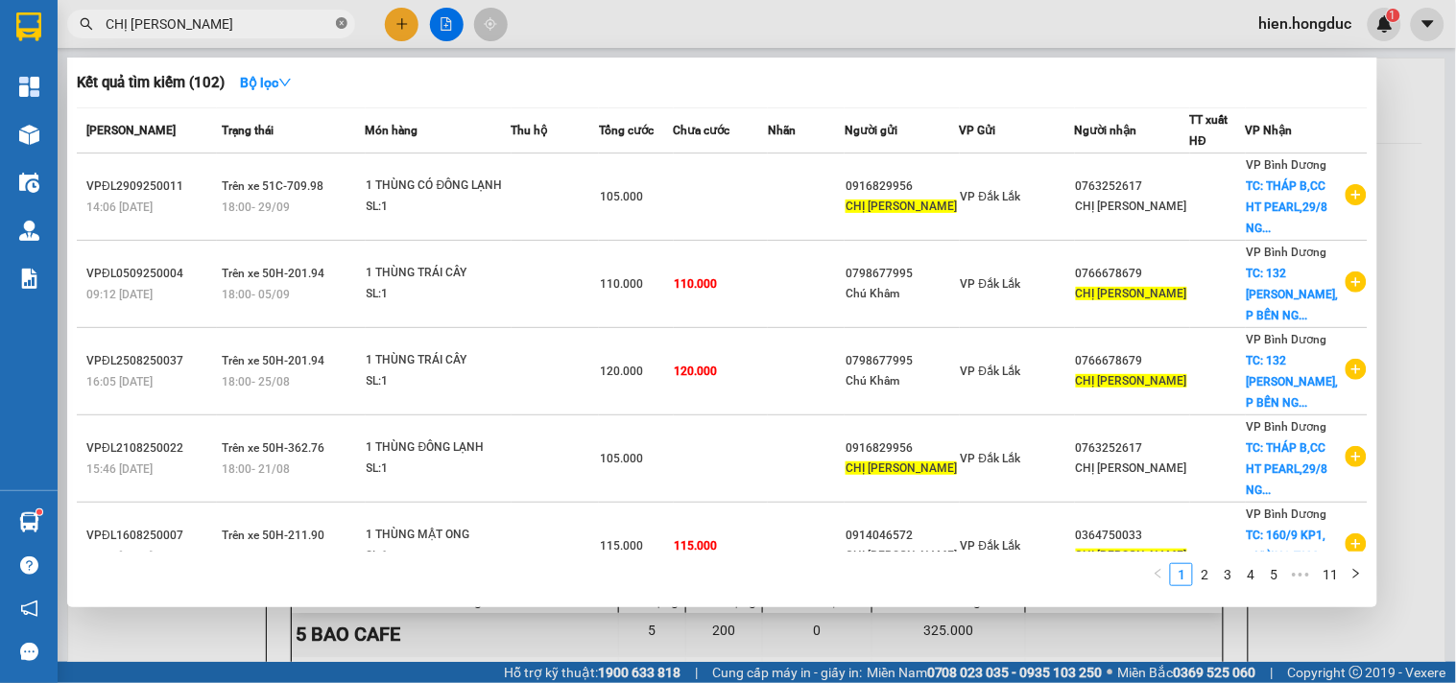
click at [343, 24] on icon "close-circle" at bounding box center [342, 23] width 12 height 12
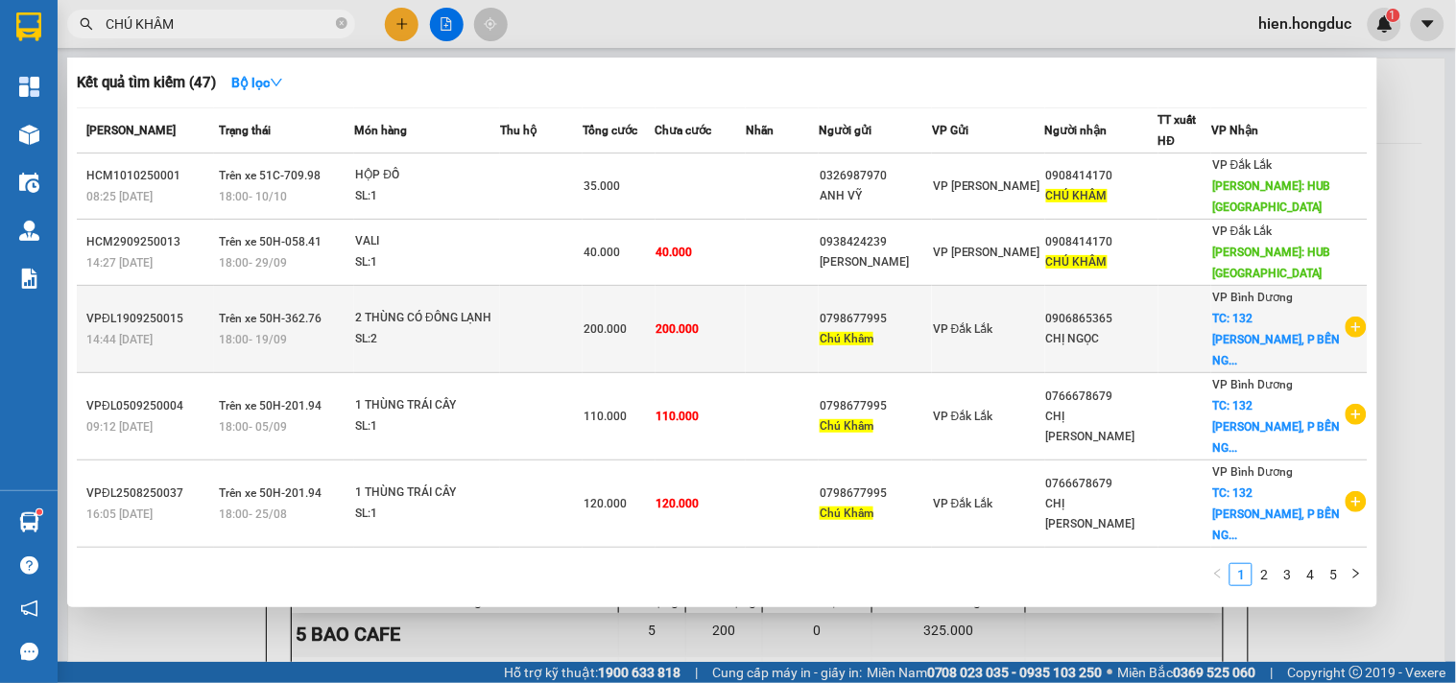
type input "CHÚ KHÂM"
click at [1346, 326] on icon "plus-circle" at bounding box center [1356, 327] width 21 height 21
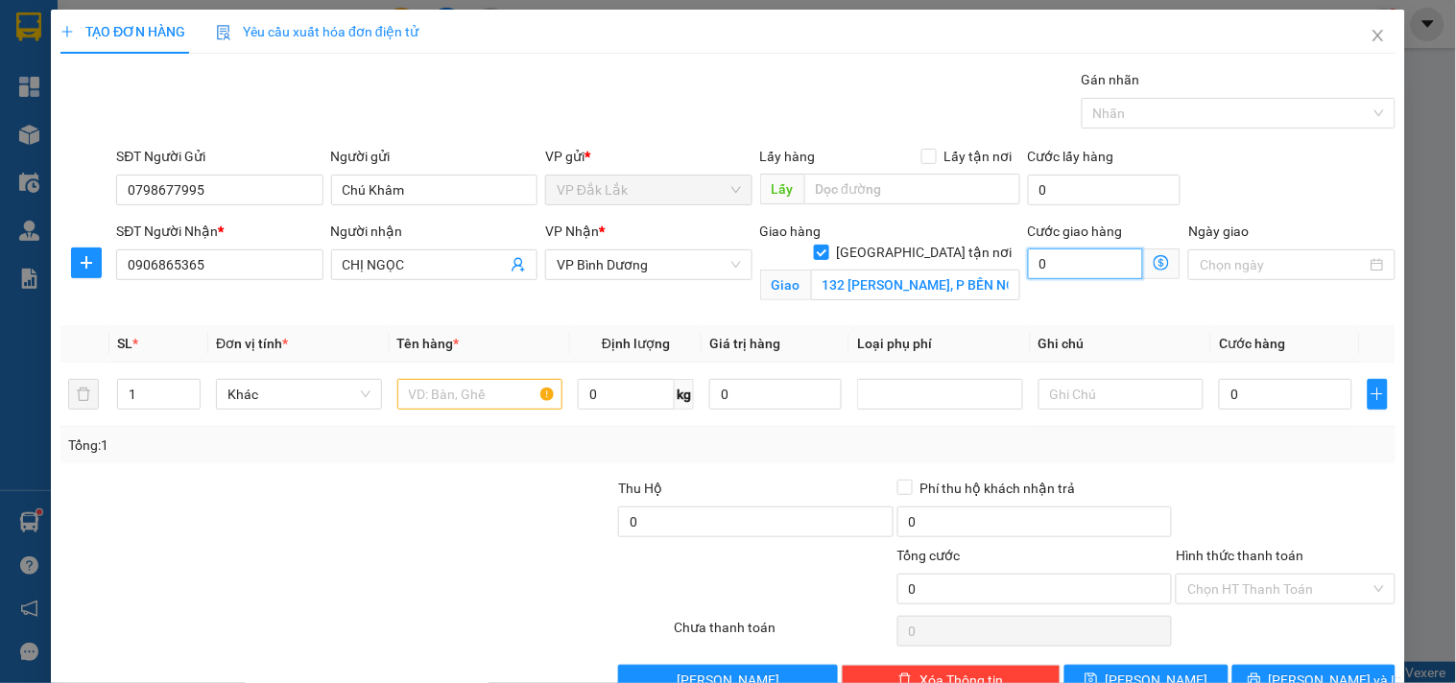
click at [1035, 267] on input "0" at bounding box center [1086, 264] width 116 height 31
type input "7"
type input "0"
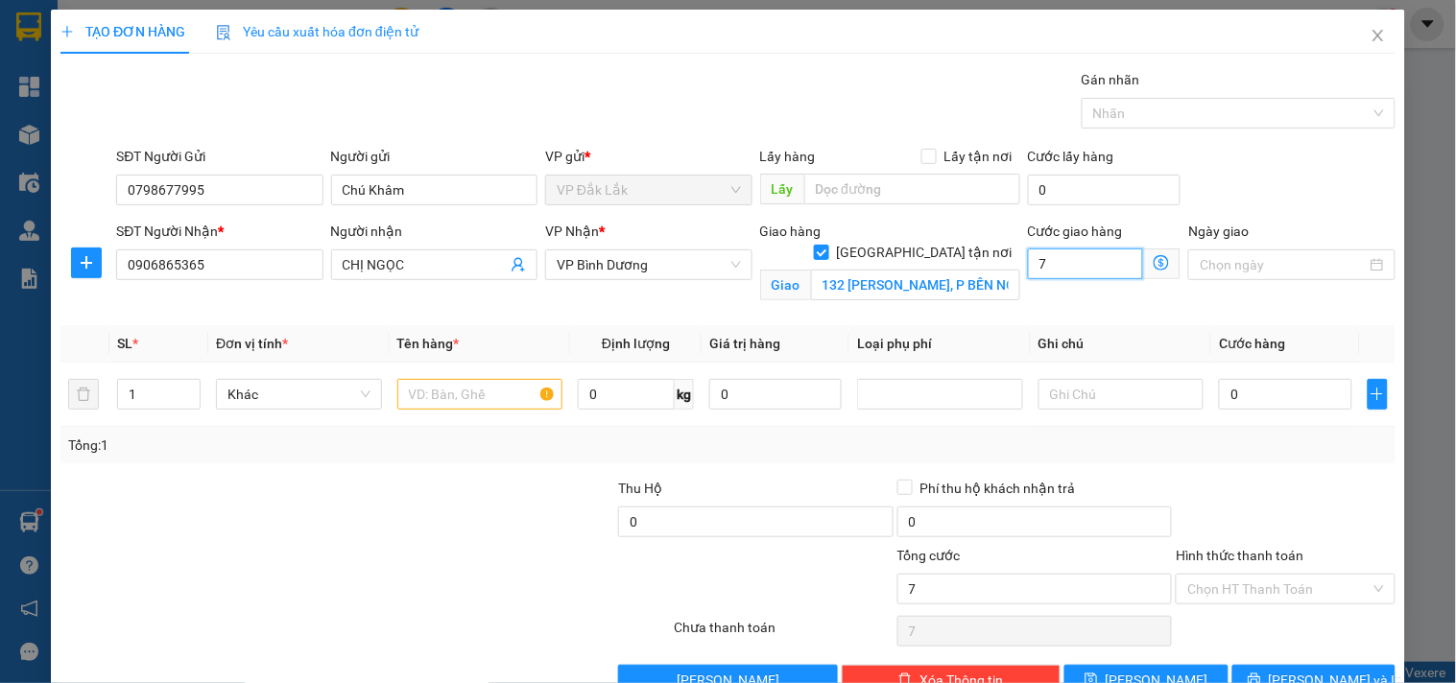
type input "0"
type input "1"
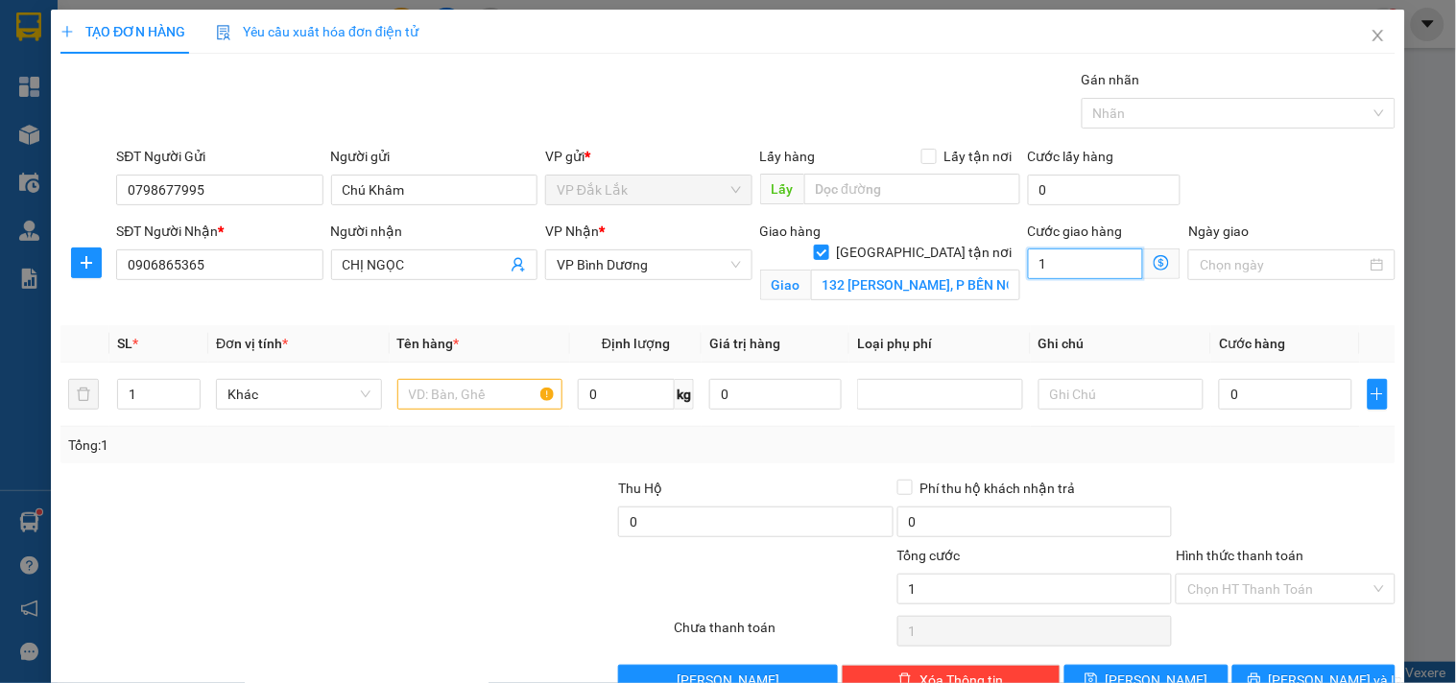
type input "11"
type input "1"
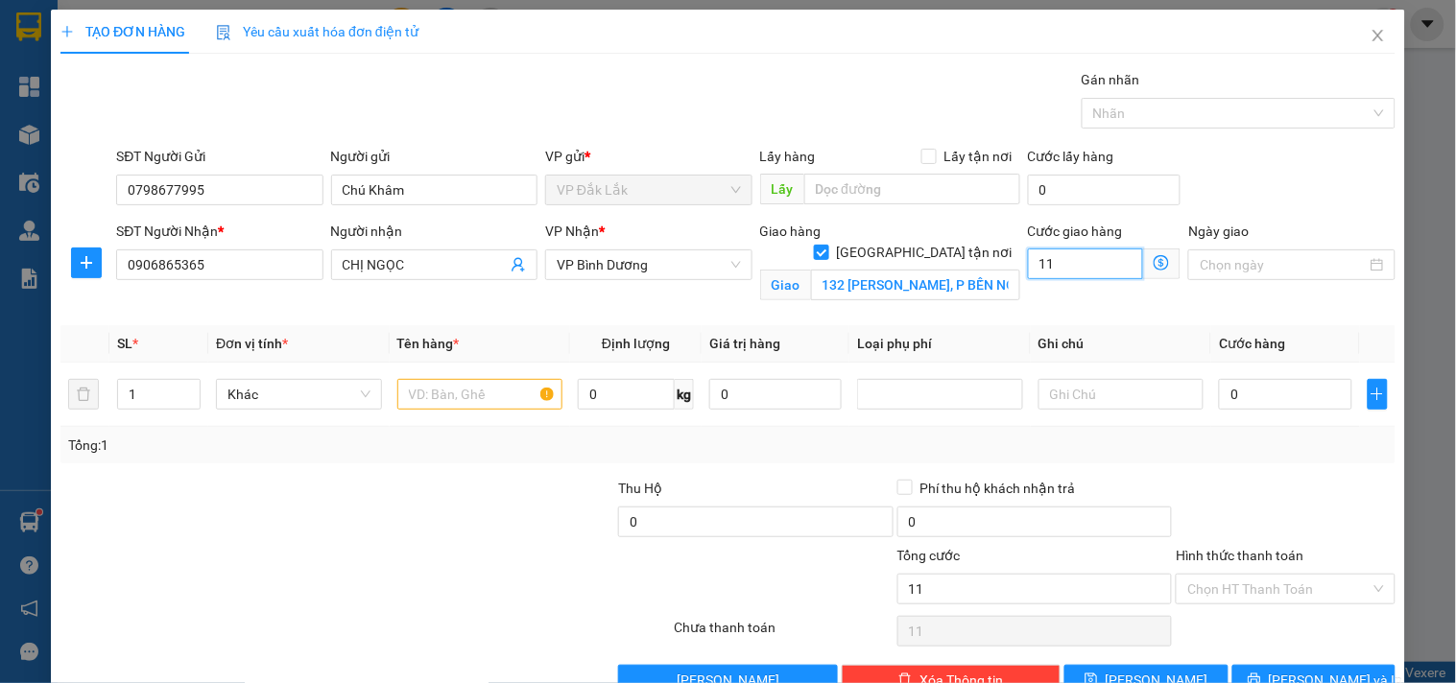
type input "1"
type input "0"
drag, startPoint x: 1035, startPoint y: 267, endPoint x: 1024, endPoint y: 274, distance: 12.5
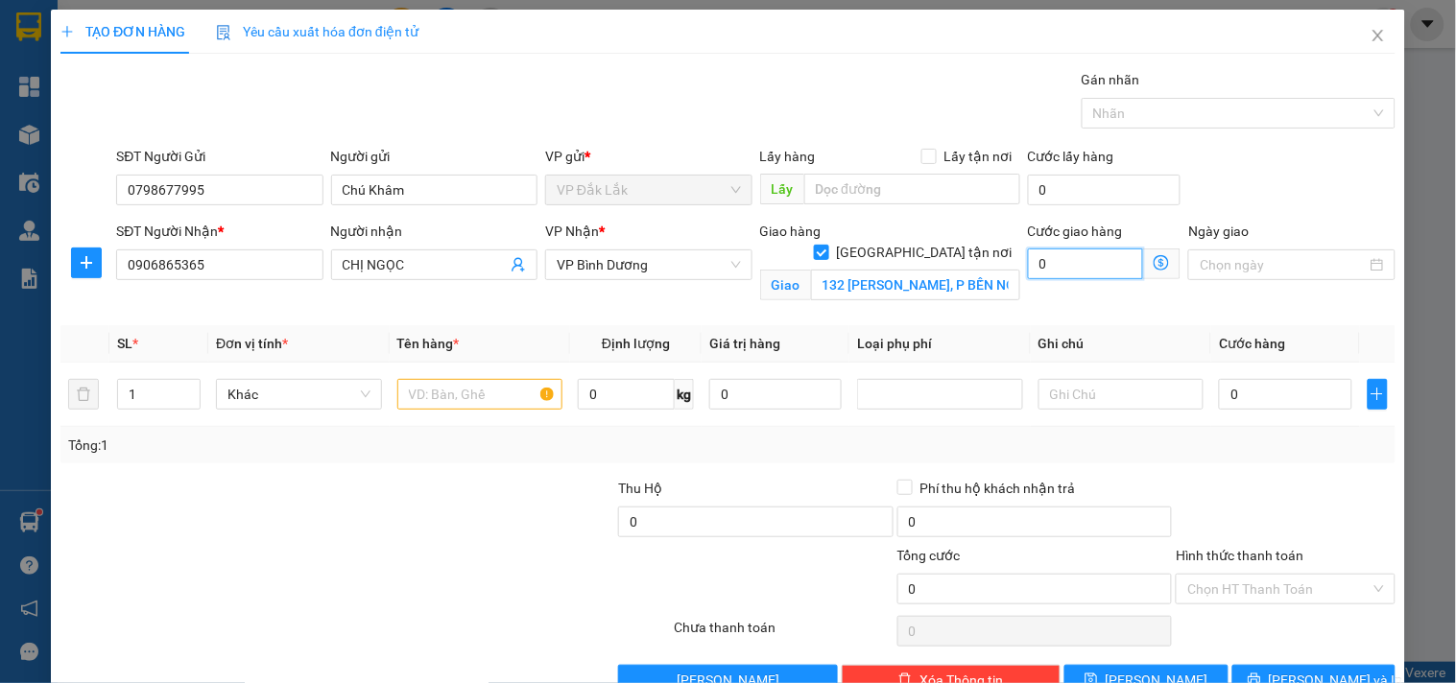
click at [1028, 274] on input "0" at bounding box center [1086, 264] width 116 height 31
type input "7"
type input "75"
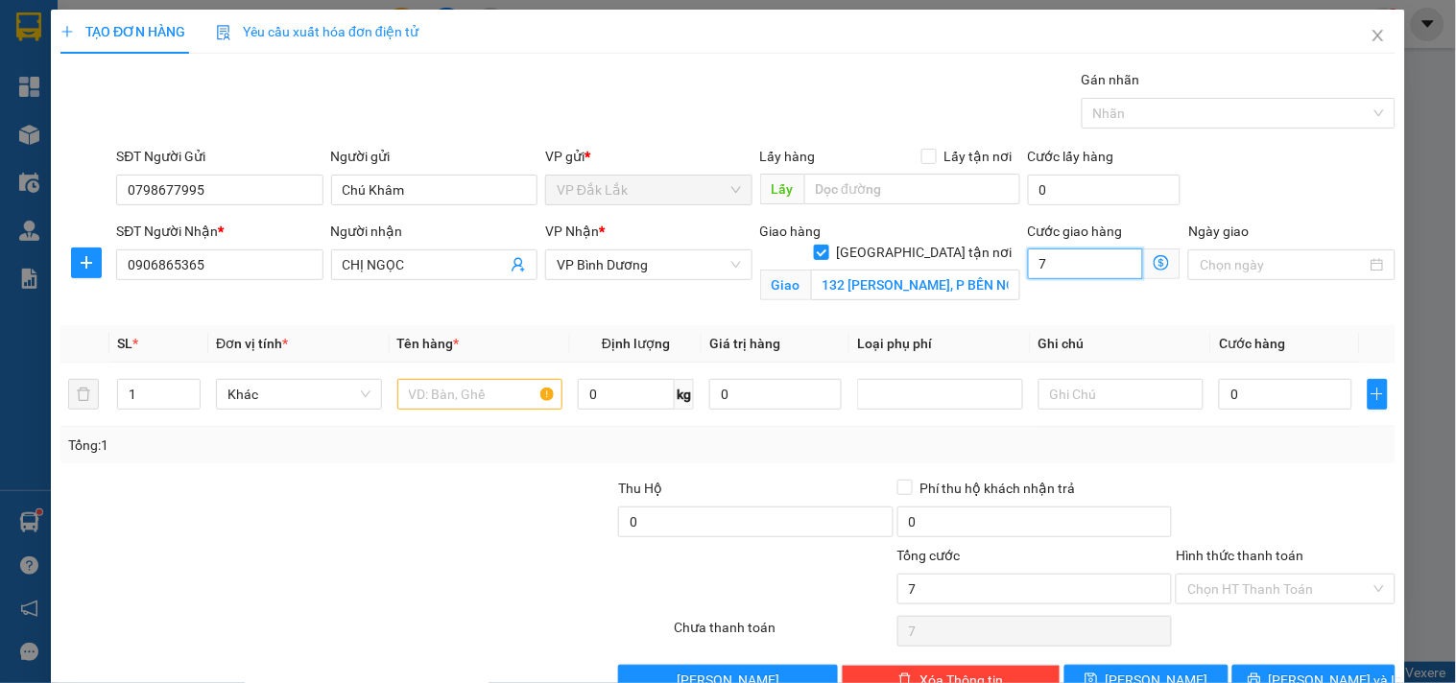
type input "75"
type input "750"
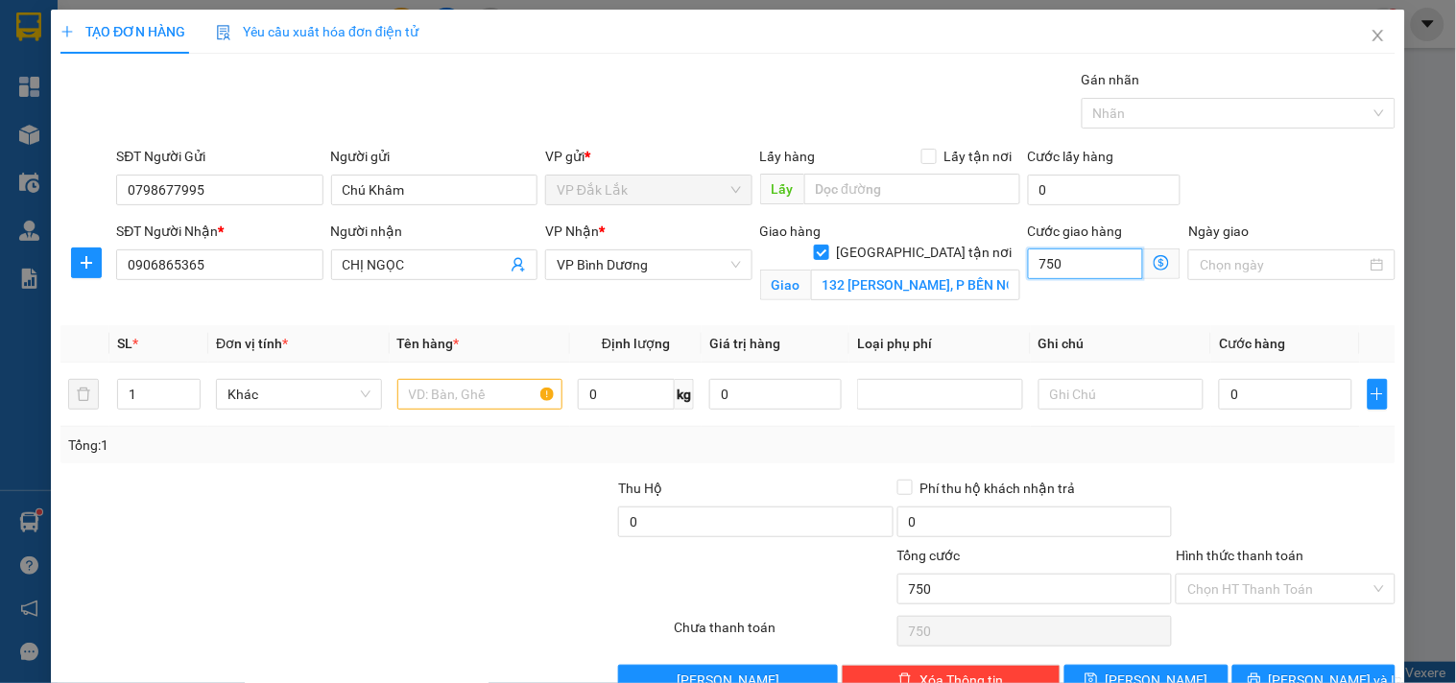
type input "7.500"
type input "75.000"
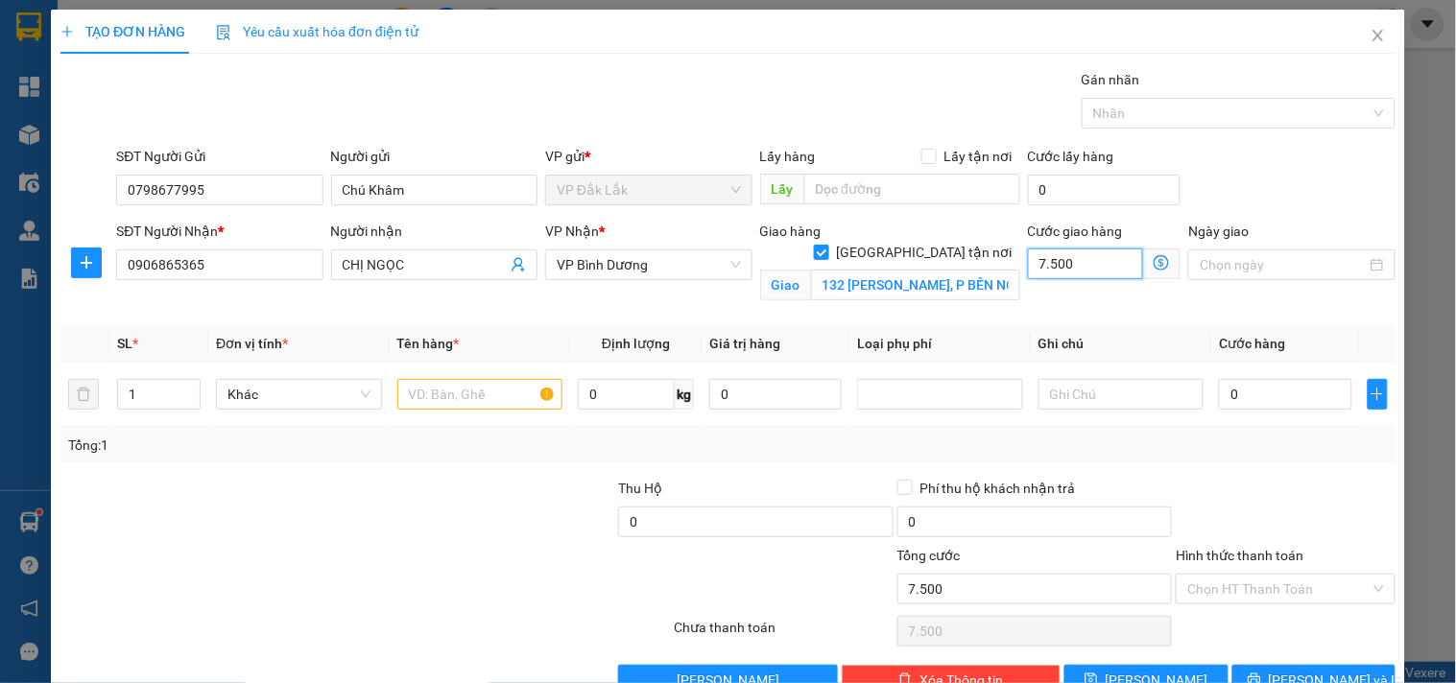
type input "75.000"
type input "2"
click at [187, 389] on icon "up" at bounding box center [190, 390] width 7 height 7
click at [428, 395] on input "text" at bounding box center [480, 394] width 166 height 31
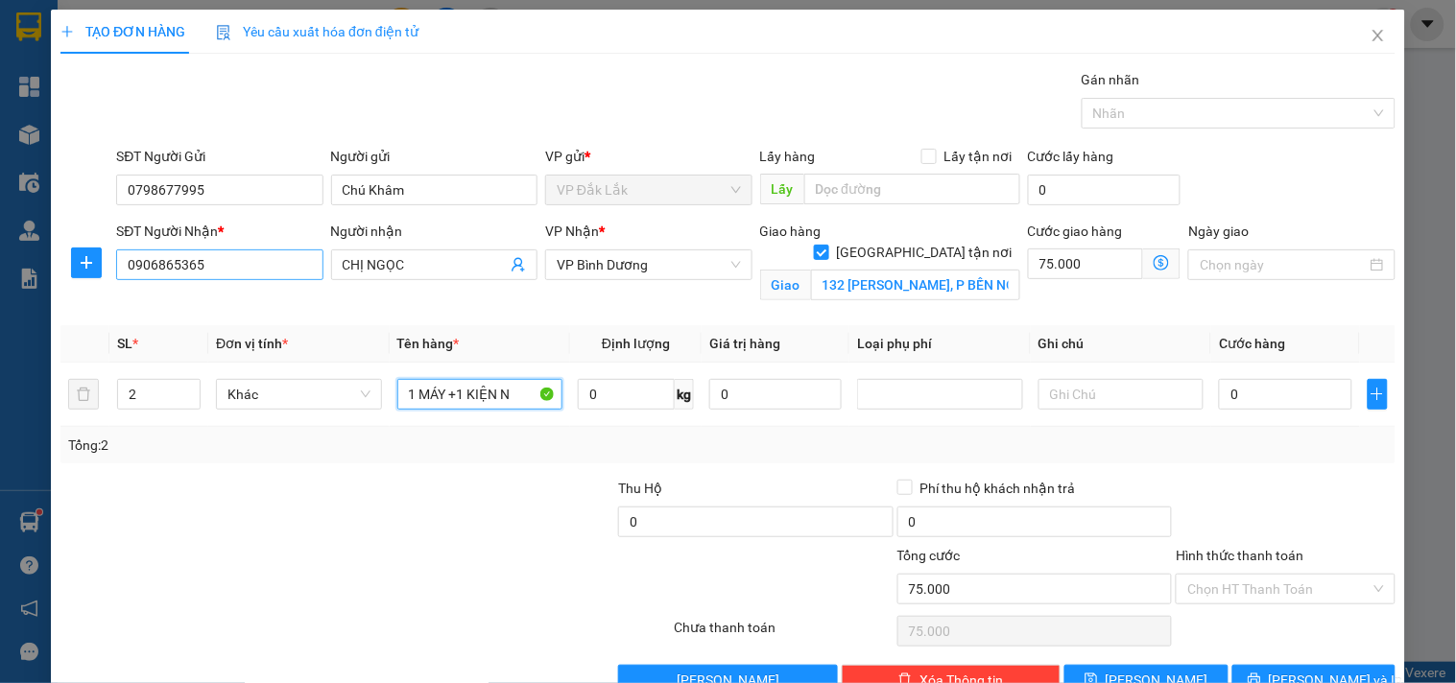
type input "1 MÁY +1 KIỆN N"
drag, startPoint x: 237, startPoint y: 266, endPoint x: 110, endPoint y: 304, distance: 132.4
click at [112, 304] on div "SĐT Người Nhận * 0906865365 0906865365" at bounding box center [219, 266] width 214 height 90
type input "0388216033"
click at [511, 391] on input "1 MÁY +1 KIỆN N" at bounding box center [480, 394] width 166 height 31
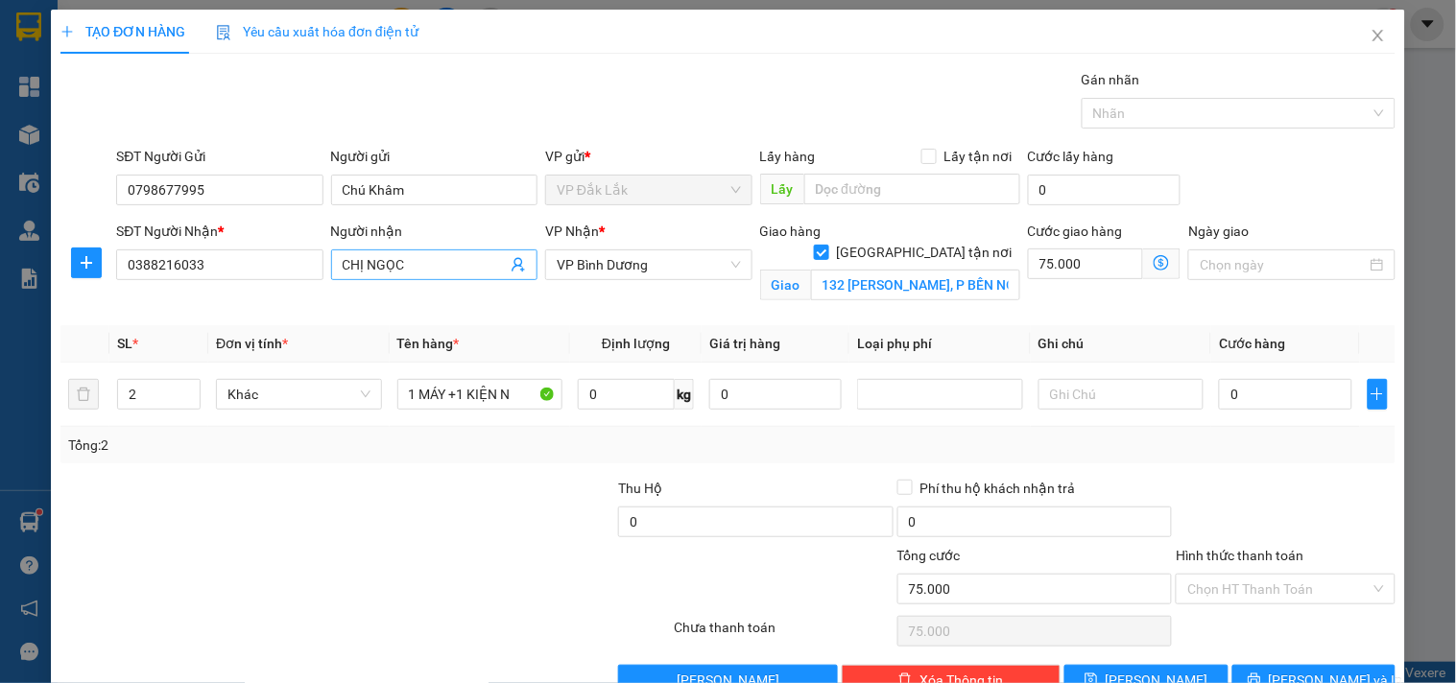
click at [429, 264] on input "CHỊ NGỌC" at bounding box center [425, 264] width 164 height 21
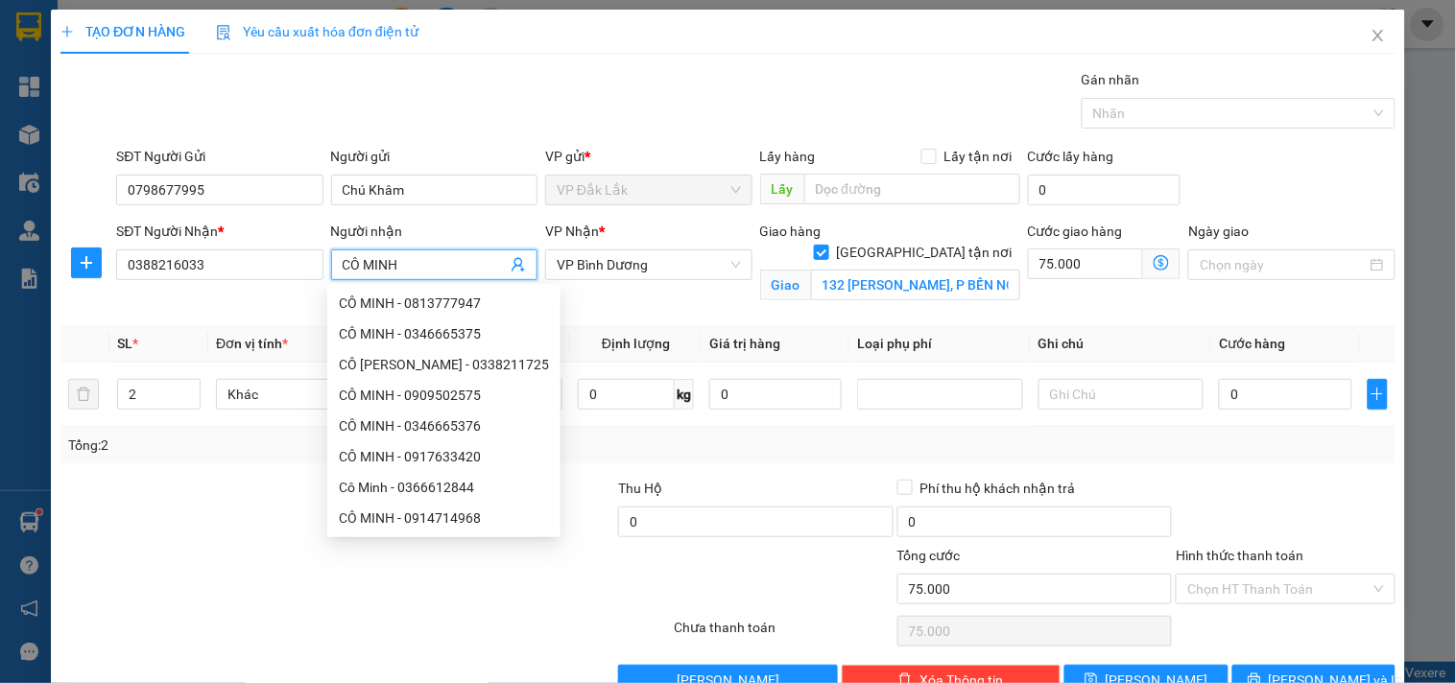
type input "CÔ MINH"
click at [208, 553] on div at bounding box center [254, 578] width 391 height 67
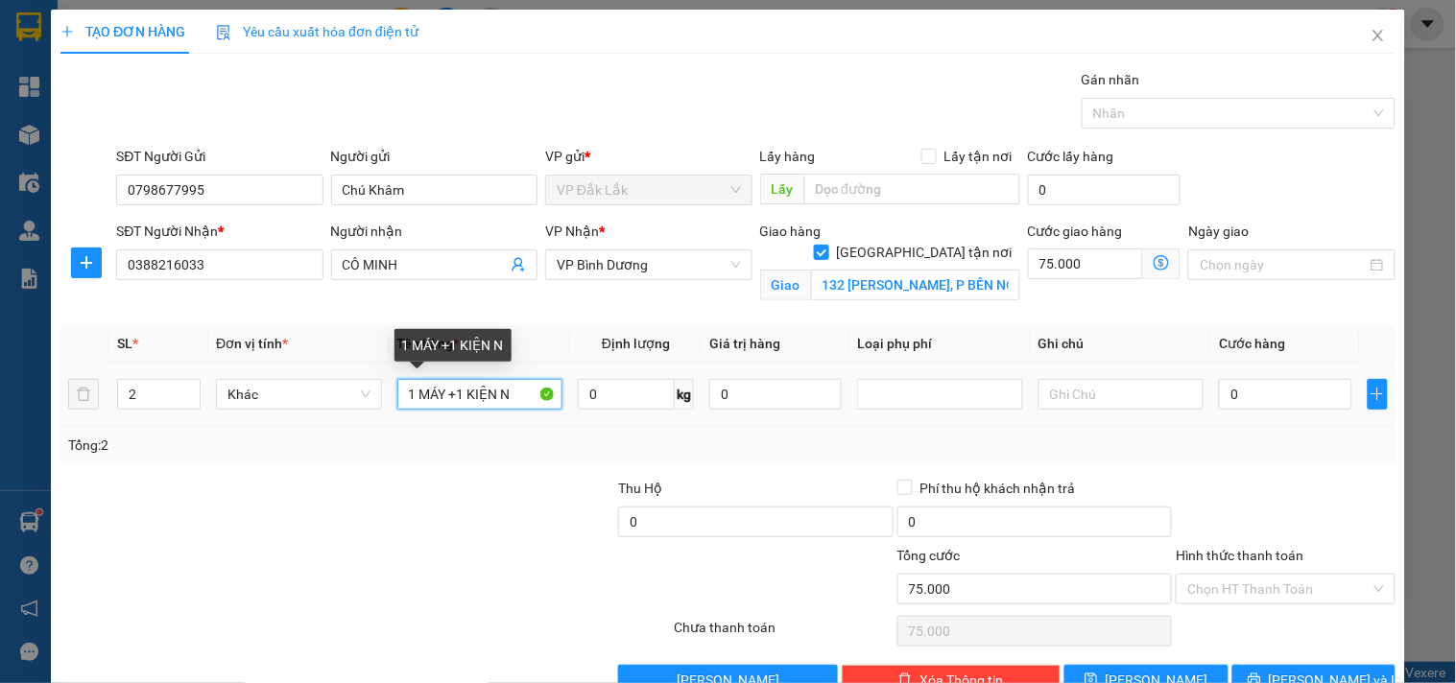
click at [509, 398] on input "1 MÁY +1 KIỆN N" at bounding box center [480, 394] width 166 height 31
type input "1 MÁY +1 KIỆN HÀNG"
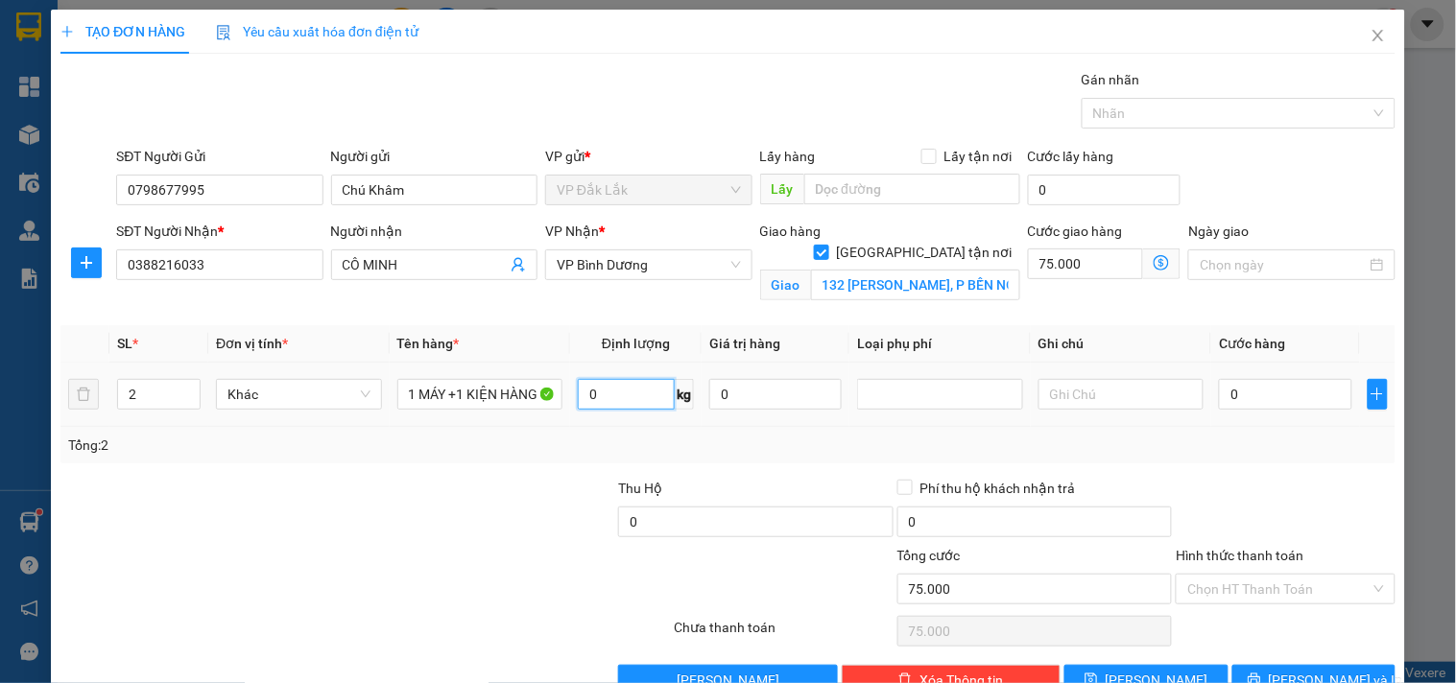
click at [601, 401] on input "0" at bounding box center [626, 394] width 97 height 31
type input "50"
click at [1249, 399] on input "0" at bounding box center [1285, 394] width 132 height 31
type input "1"
type input "75.001"
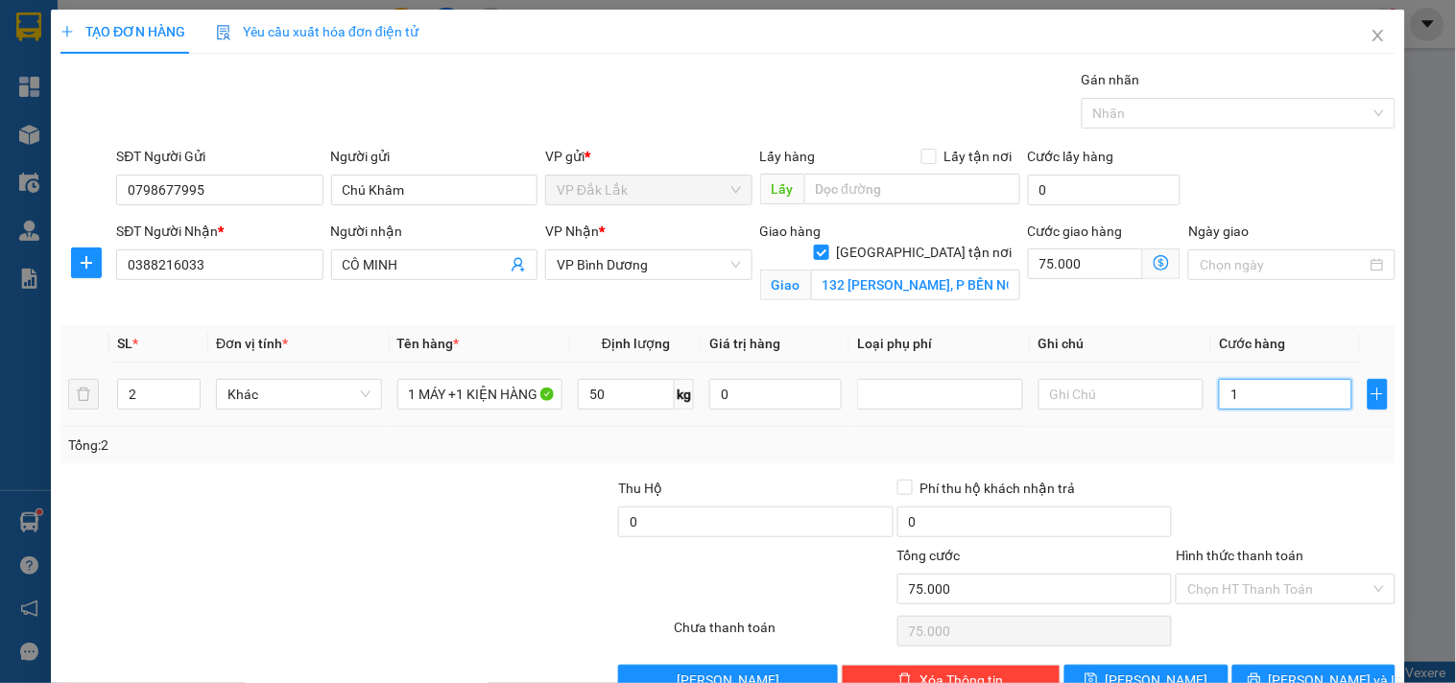
type input "75.001"
type input "12"
type input "75.012"
type input "125"
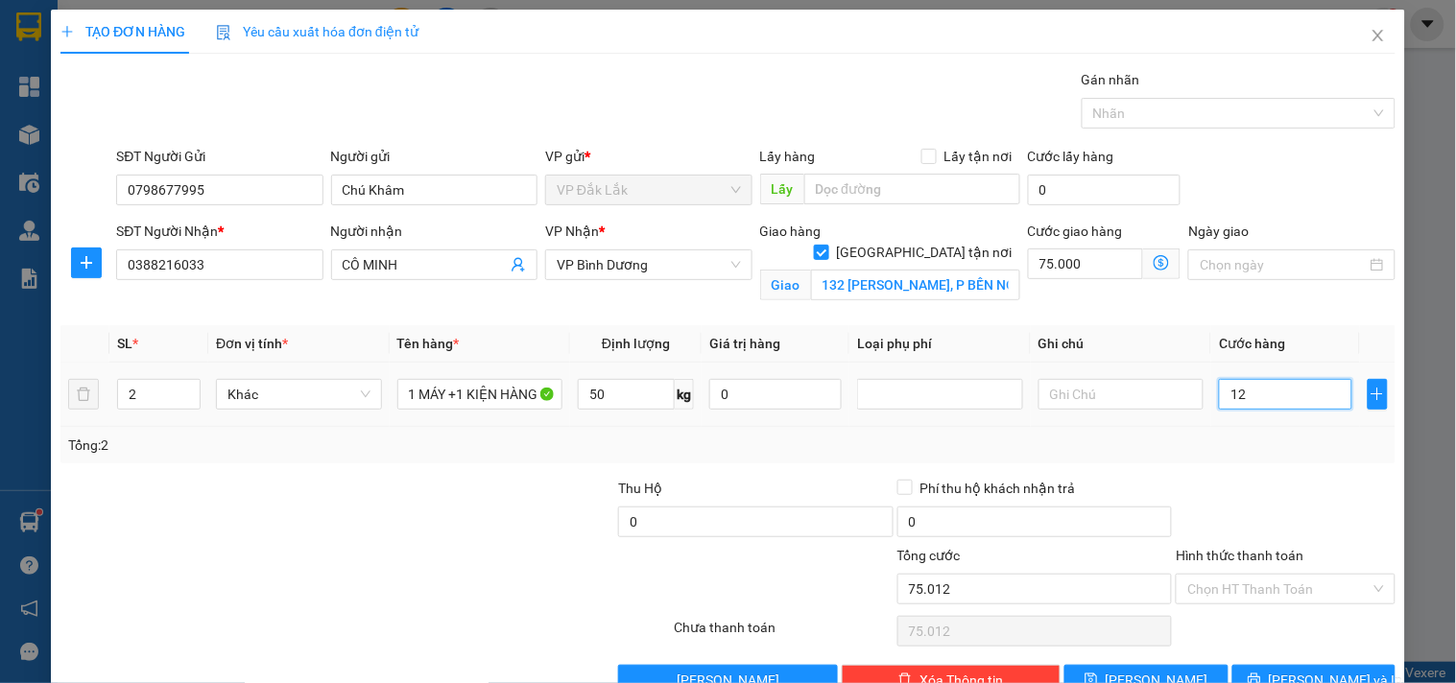
type input "75.125"
type input "1.250"
type input "76.250"
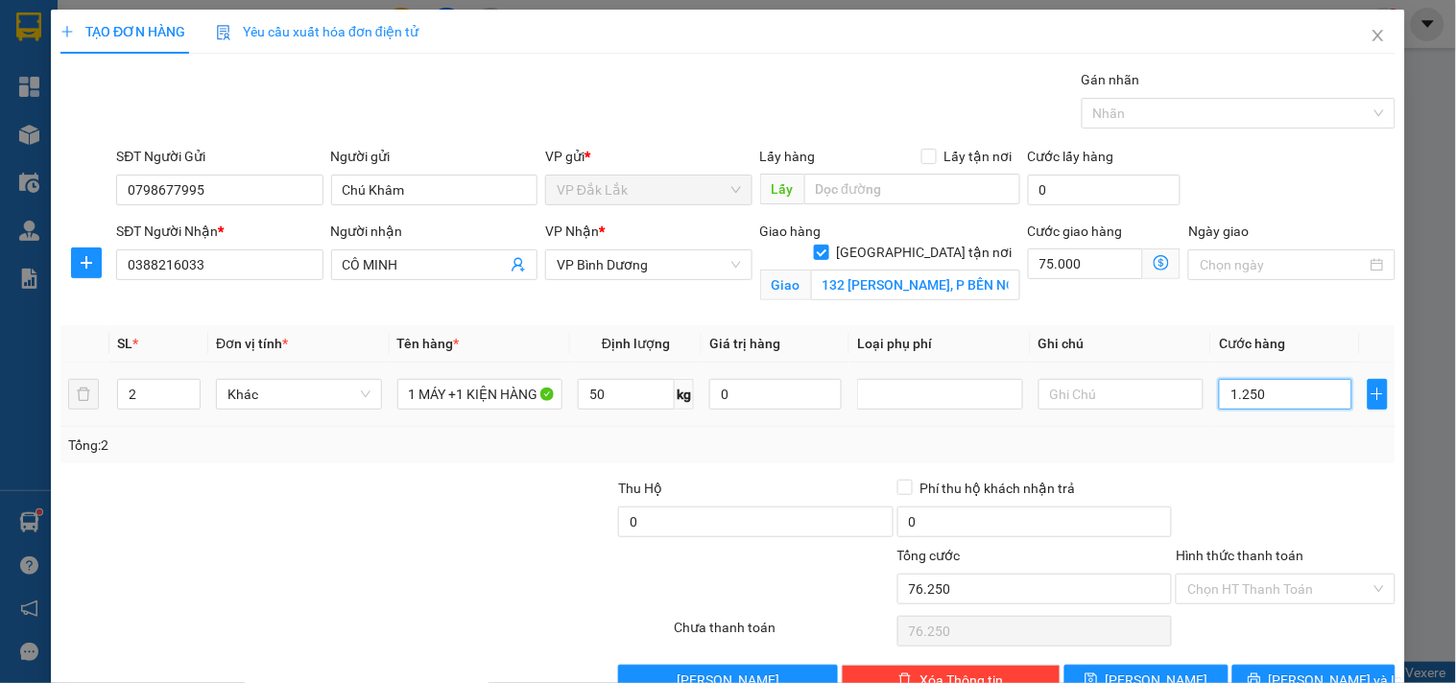
type input "12.500"
type input "87.500"
type input "125.000"
type input "200.000"
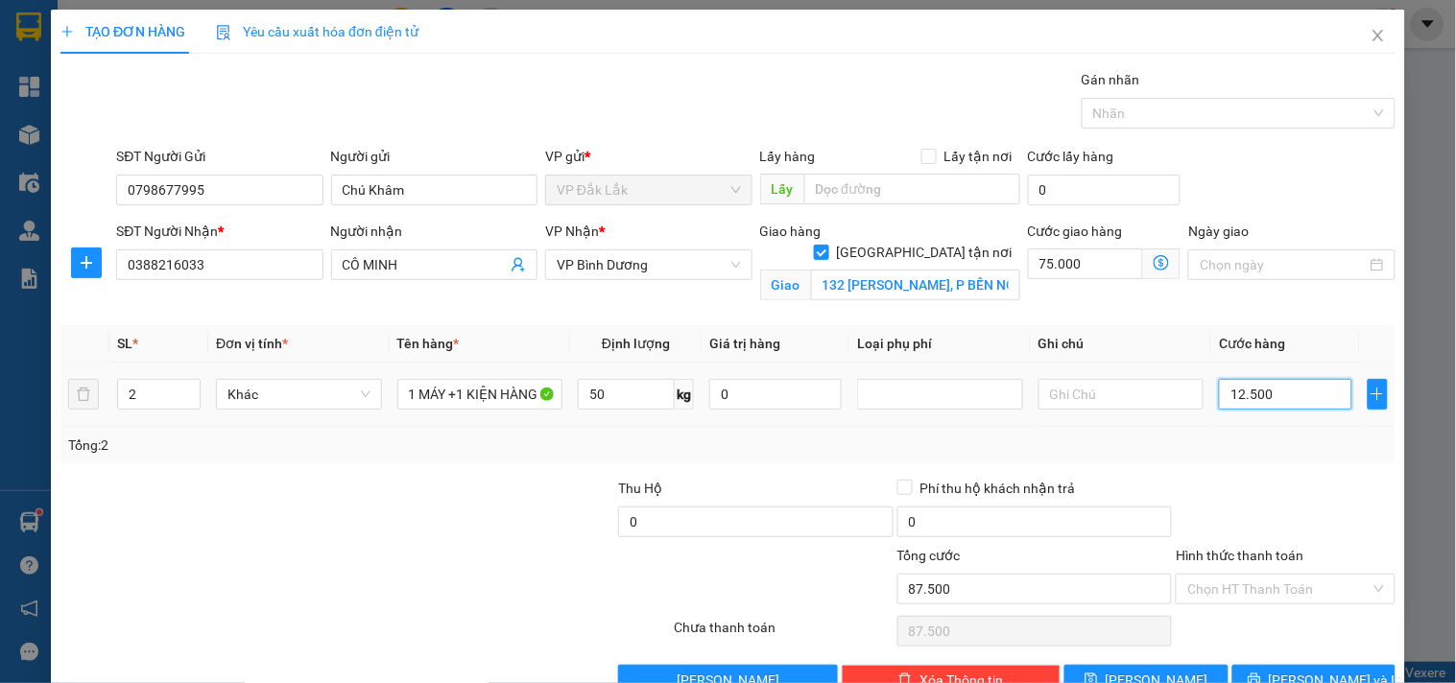
type input "200.000"
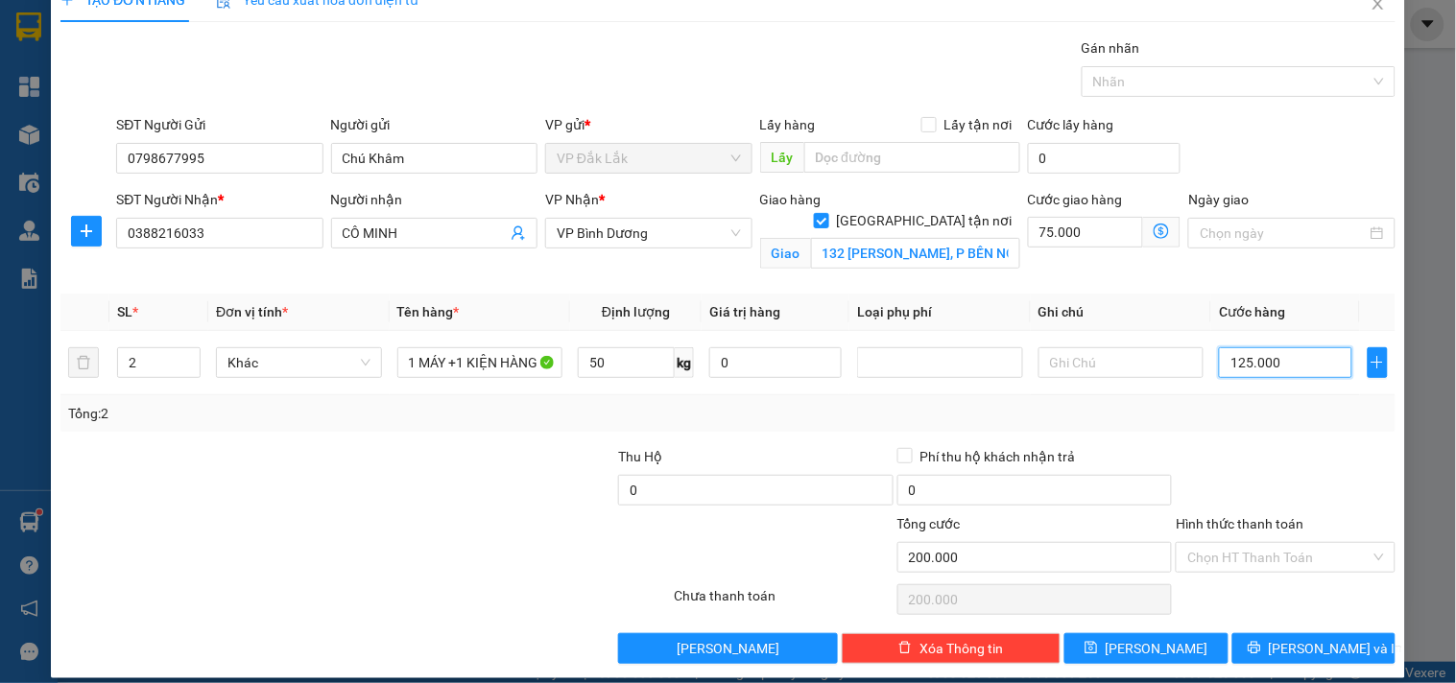
scroll to position [50, 0]
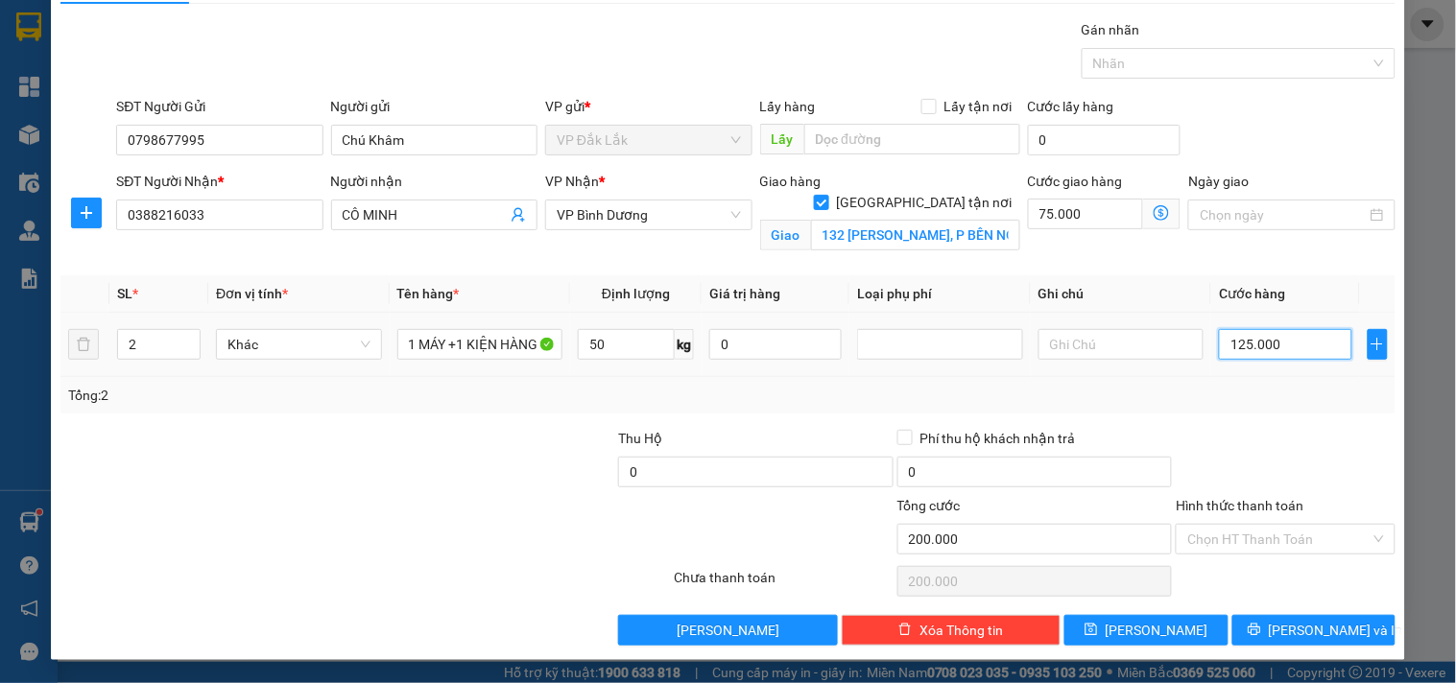
drag, startPoint x: 1272, startPoint y: 343, endPoint x: 1200, endPoint y: 357, distance: 73.4
click at [1211, 357] on td "125.000" at bounding box center [1285, 345] width 148 height 64
type input "1"
type input "75.001"
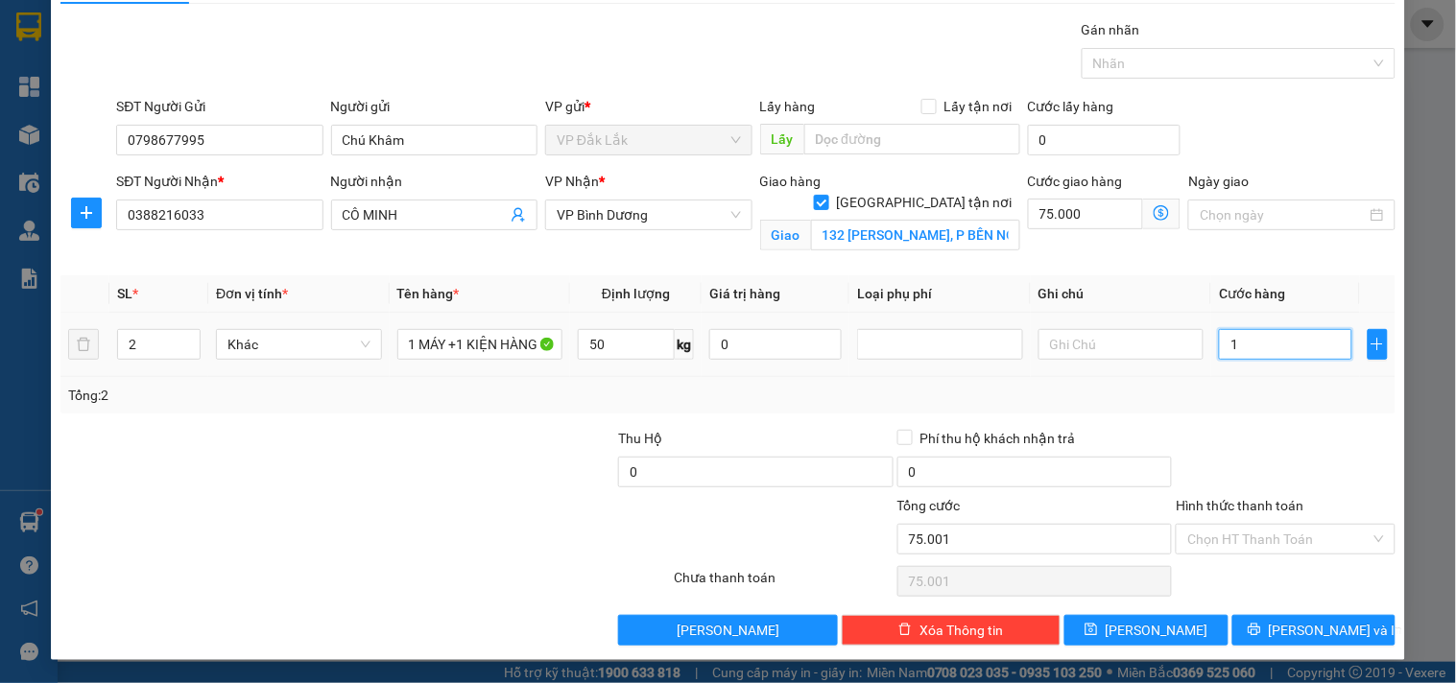
type input "10"
type input "75.010"
type input "100"
type input "75.100"
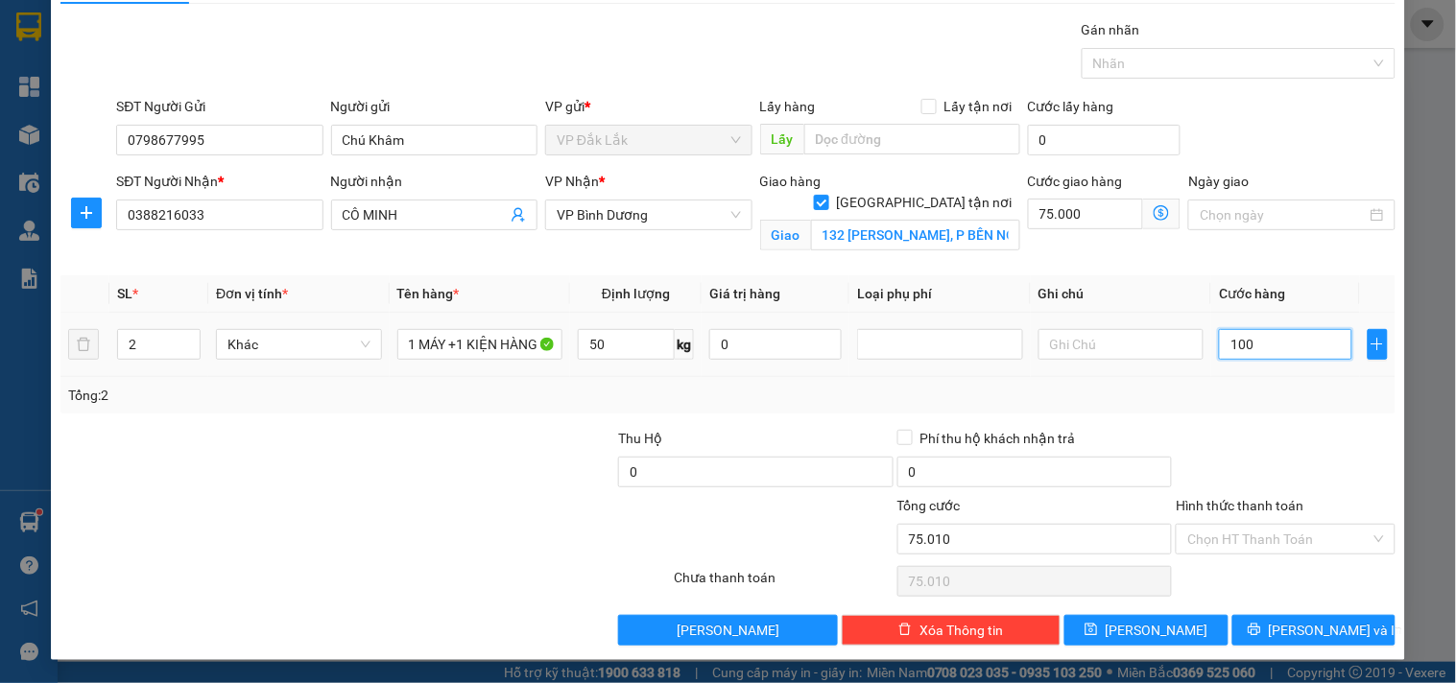
type input "75.100"
type input "1.000"
type input "76.000"
type input "10.000"
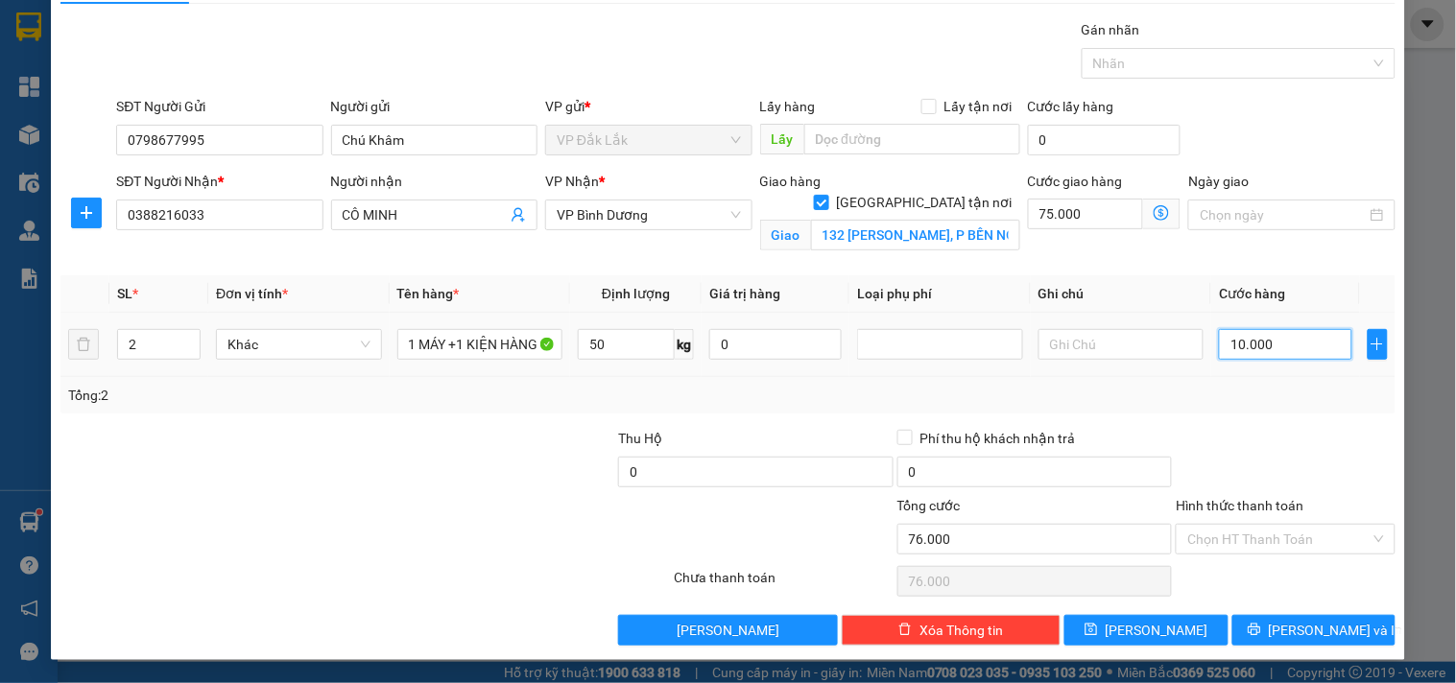
type input "85.000"
type input "100.000"
type input "175.000"
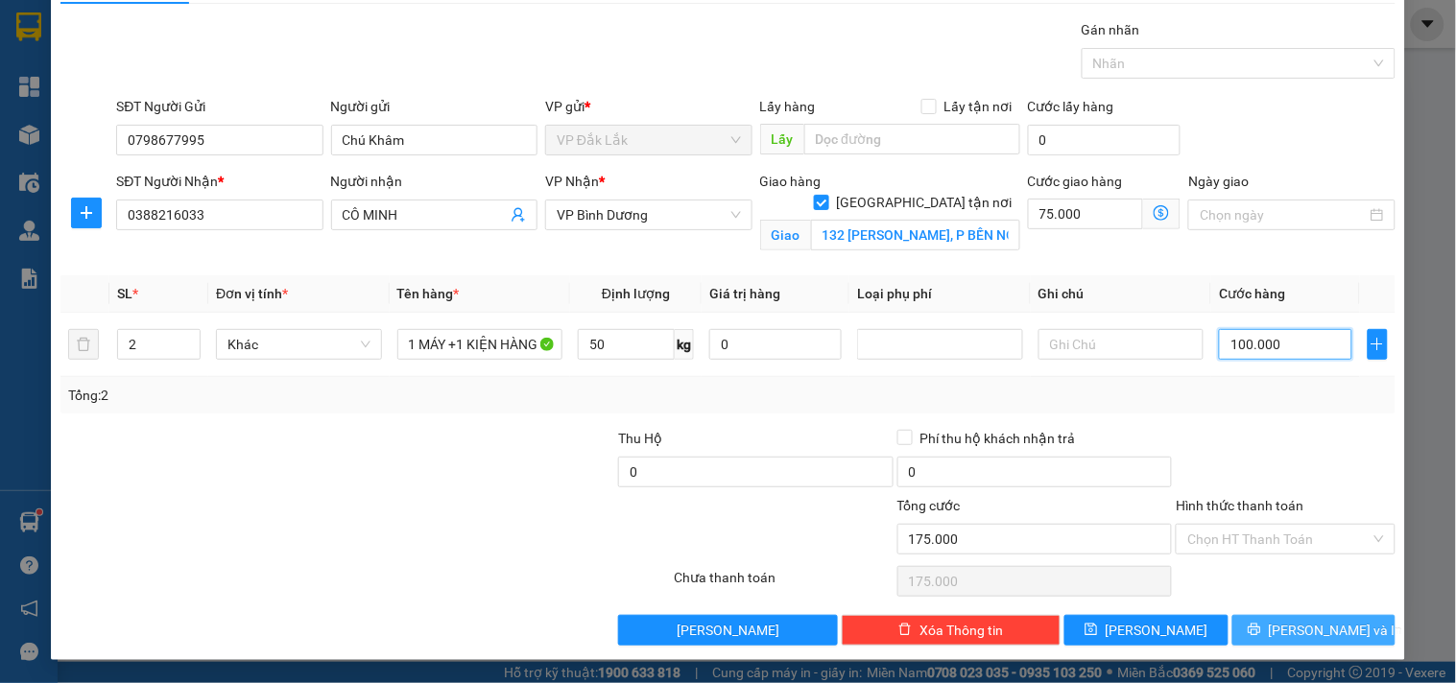
type input "100.000"
click at [1289, 635] on span "[PERSON_NAME] và In" at bounding box center [1336, 630] width 134 height 21
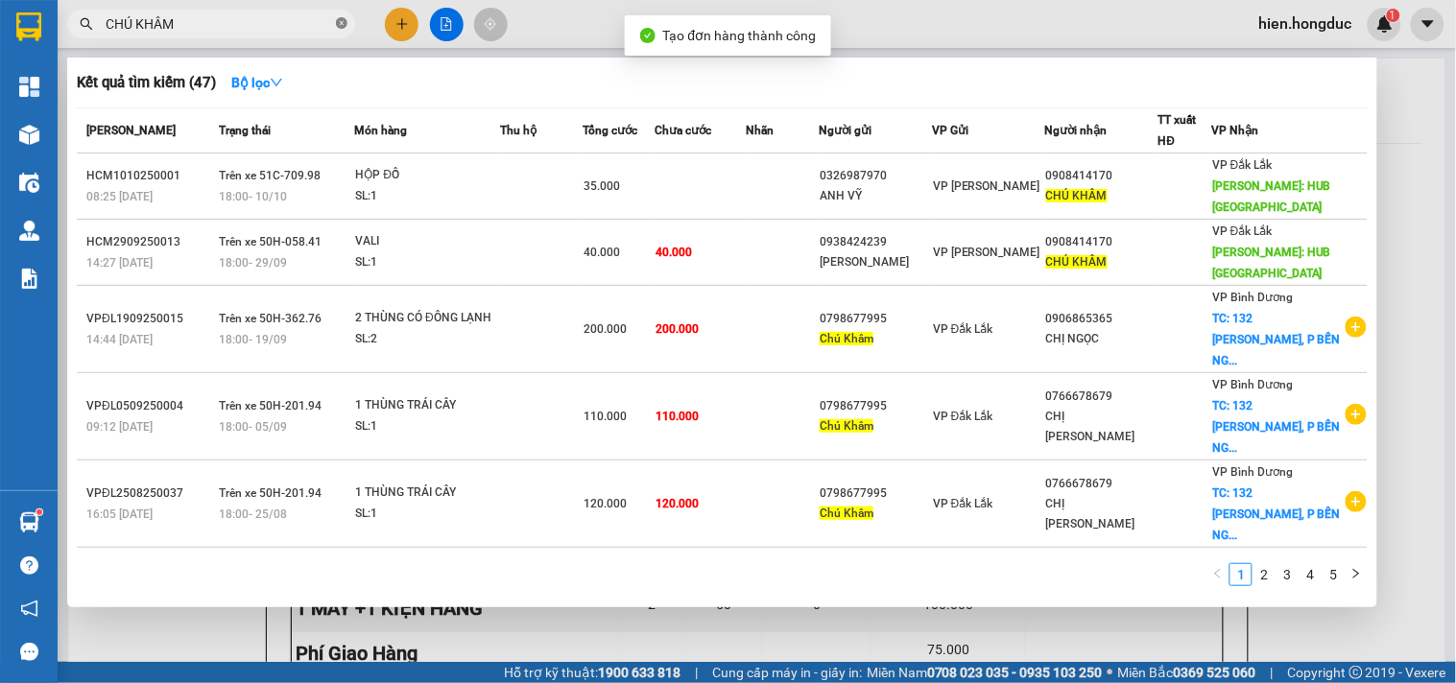
click at [337, 23] on icon "close-circle" at bounding box center [342, 23] width 12 height 12
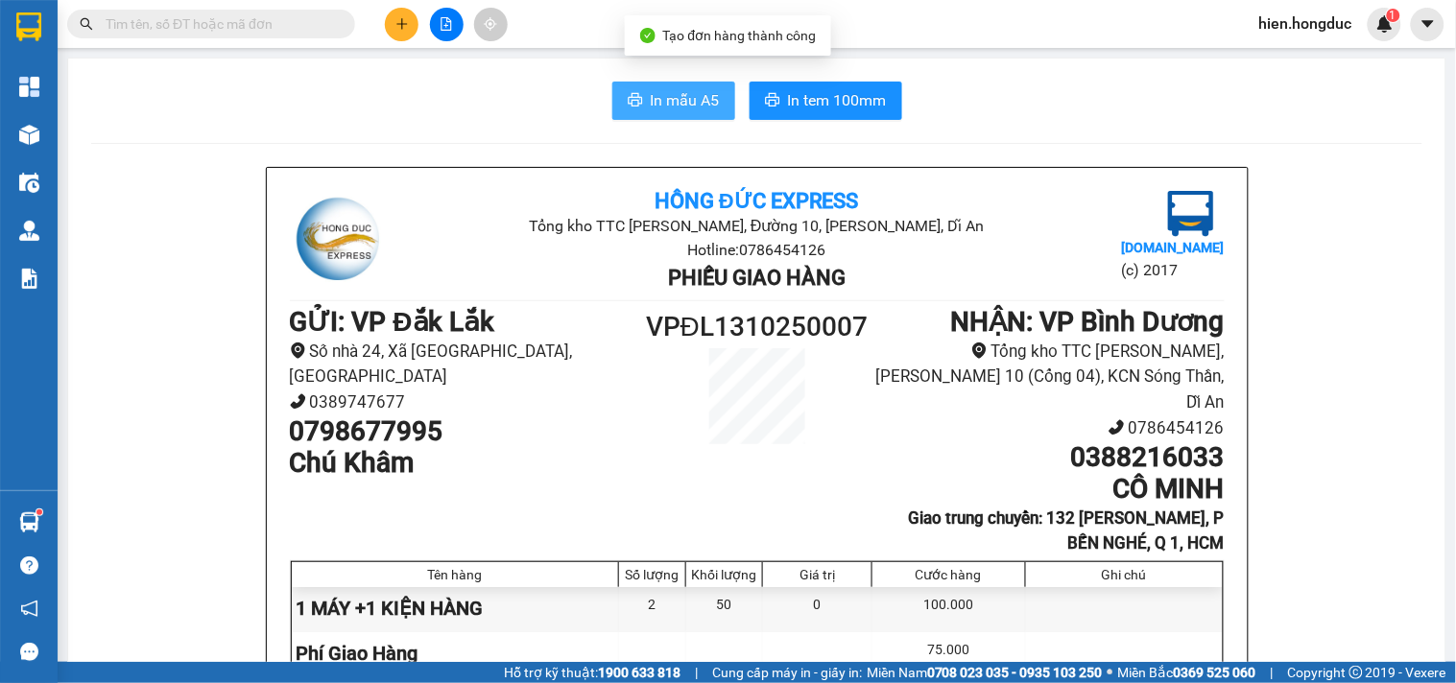
click at [664, 107] on span "In mẫu A5" at bounding box center [685, 100] width 69 height 24
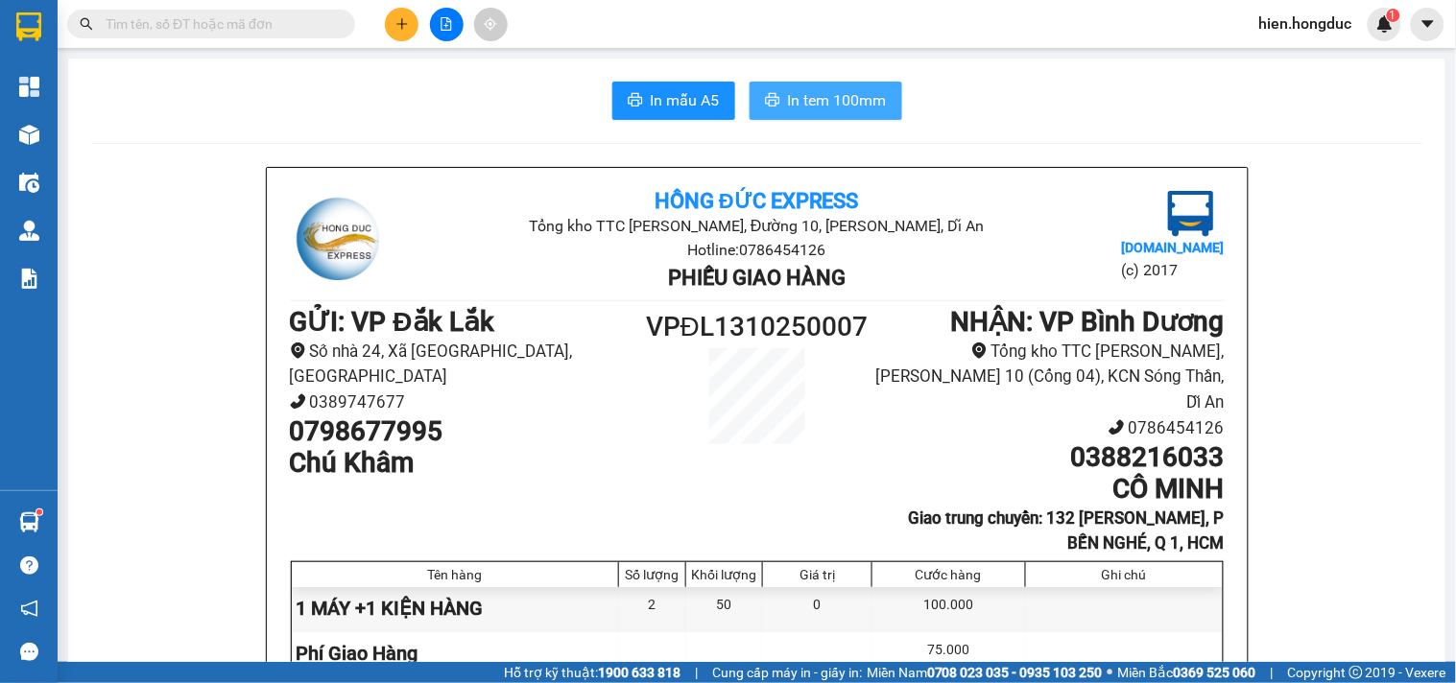
click at [825, 117] on button "In tem 100mm" at bounding box center [826, 101] width 153 height 38
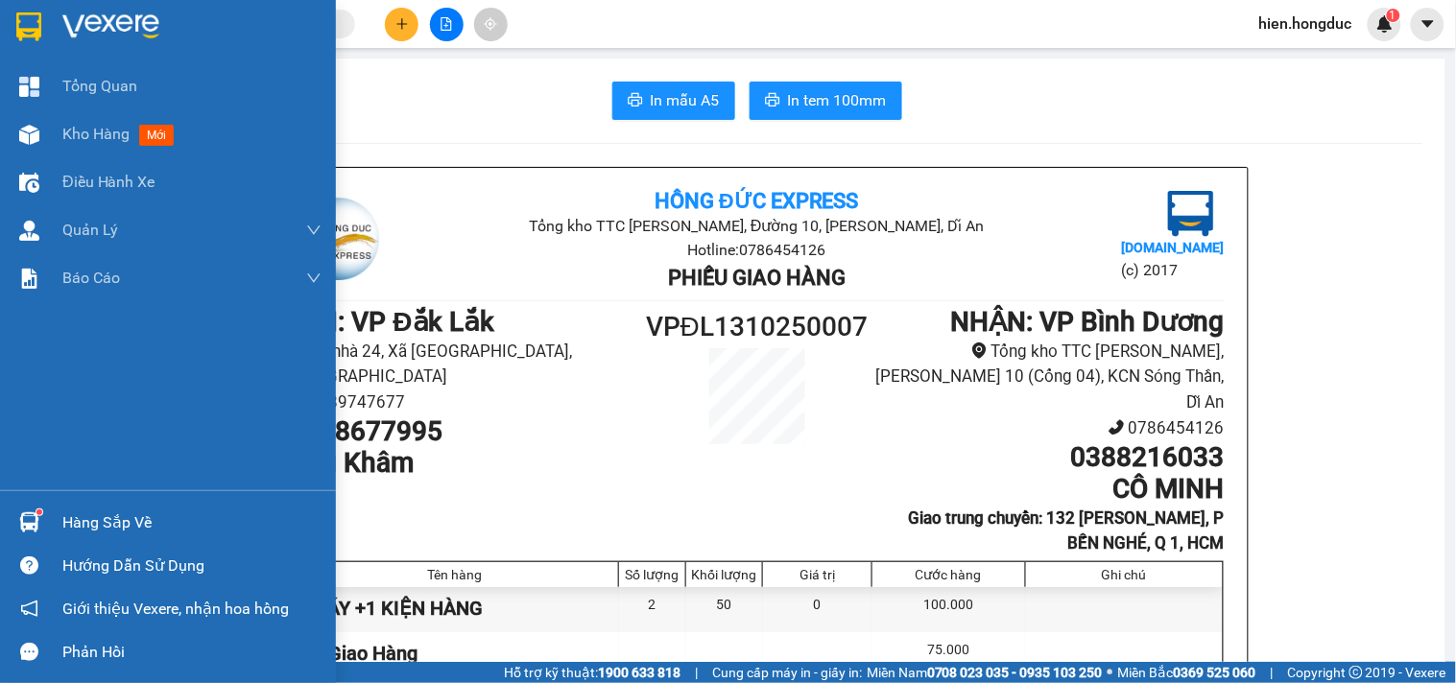
click at [73, 14] on img at bounding box center [110, 26] width 97 height 29
